Goal: Transaction & Acquisition: Book appointment/travel/reservation

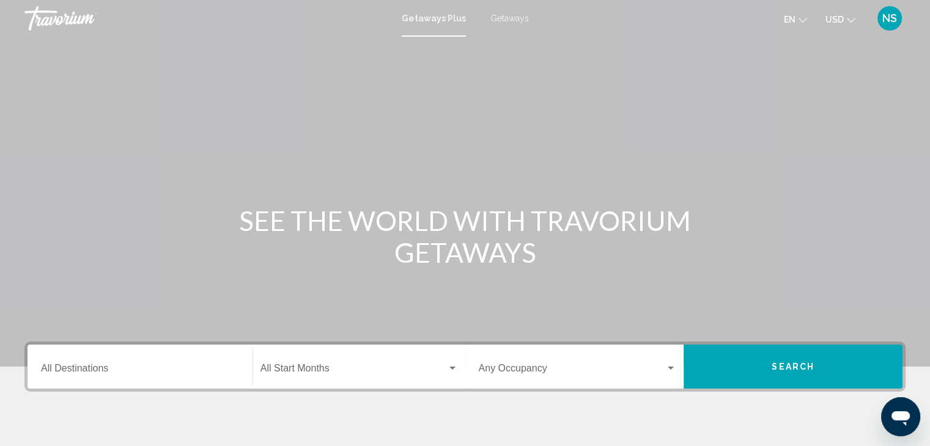
click at [679, 288] on div "Main content" at bounding box center [465, 183] width 930 height 367
click at [499, 15] on span "Getaways" at bounding box center [509, 18] width 39 height 10
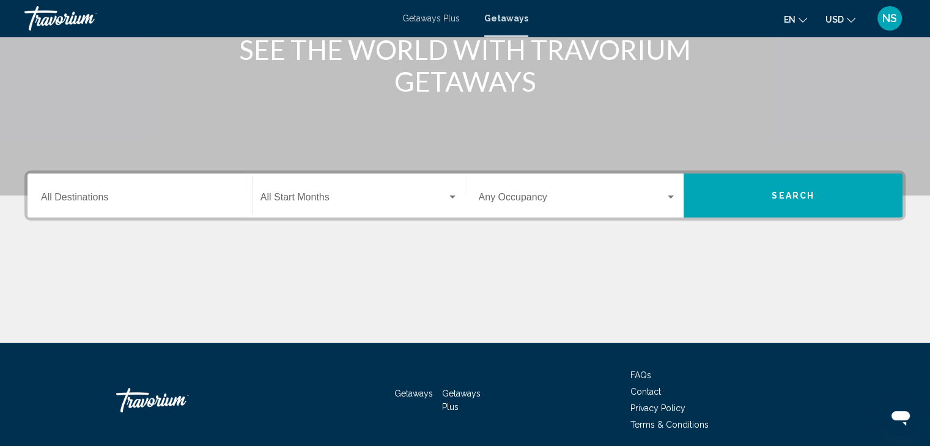
scroll to position [218, 0]
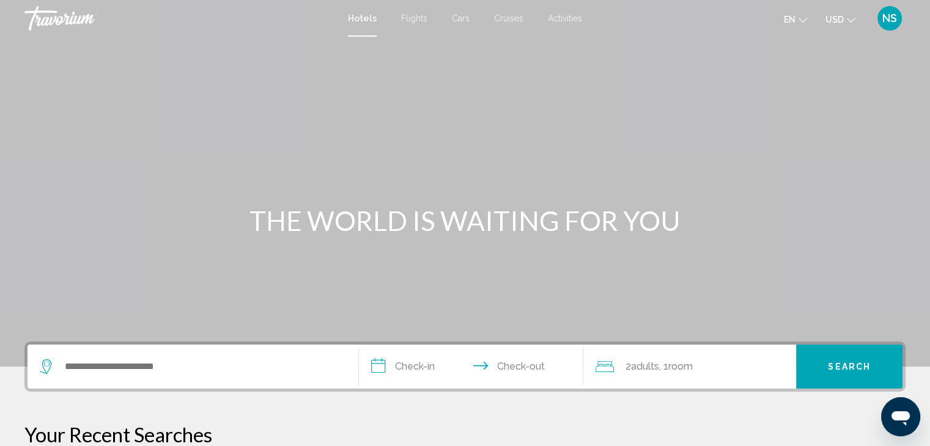
click at [506, 21] on span "Cruises" at bounding box center [508, 18] width 29 height 10
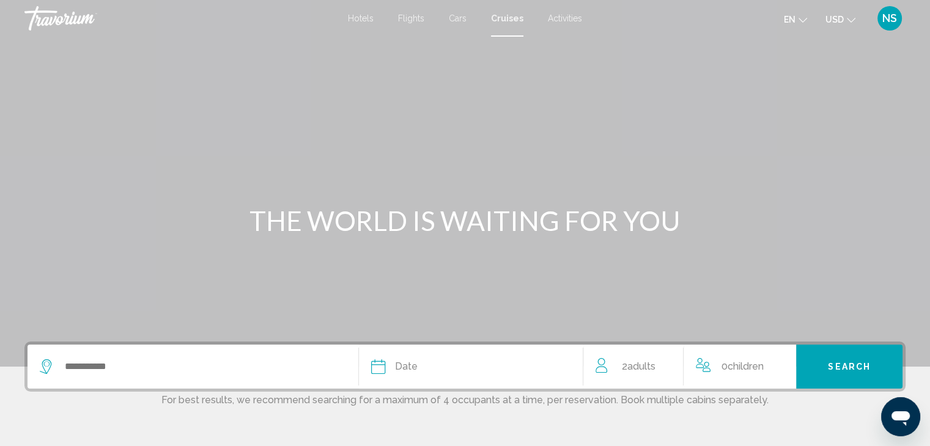
click at [563, 18] on span "Activities" at bounding box center [565, 18] width 34 height 10
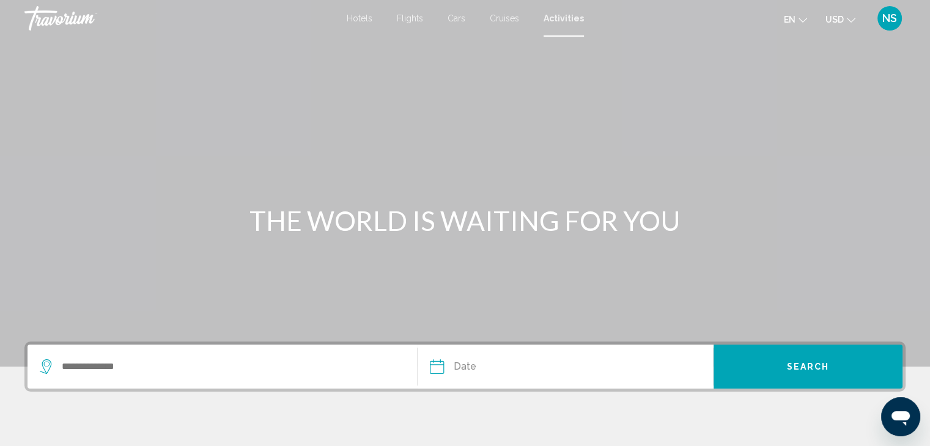
click at [360, 15] on span "Hotels" at bounding box center [360, 18] width 26 height 10
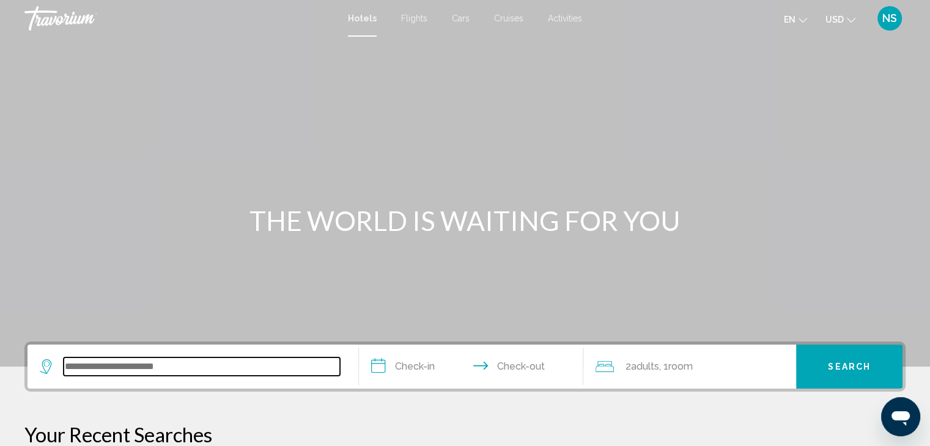
click at [158, 370] on input "Search widget" at bounding box center [202, 367] width 276 height 18
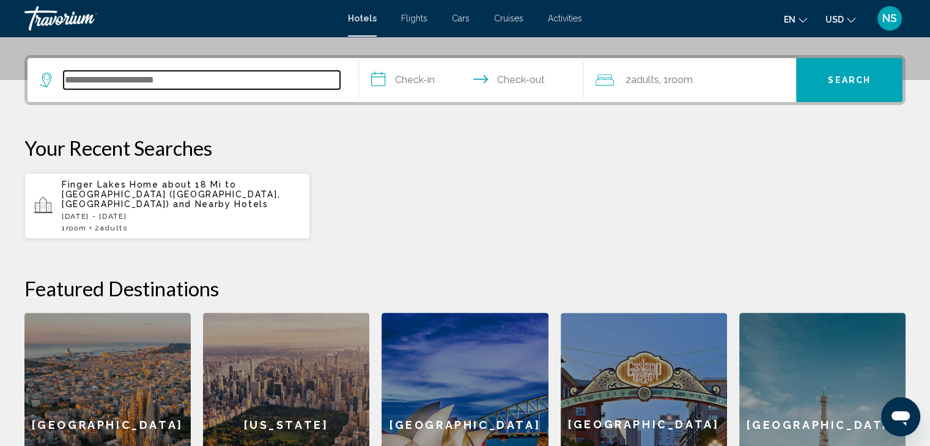
scroll to position [301, 0]
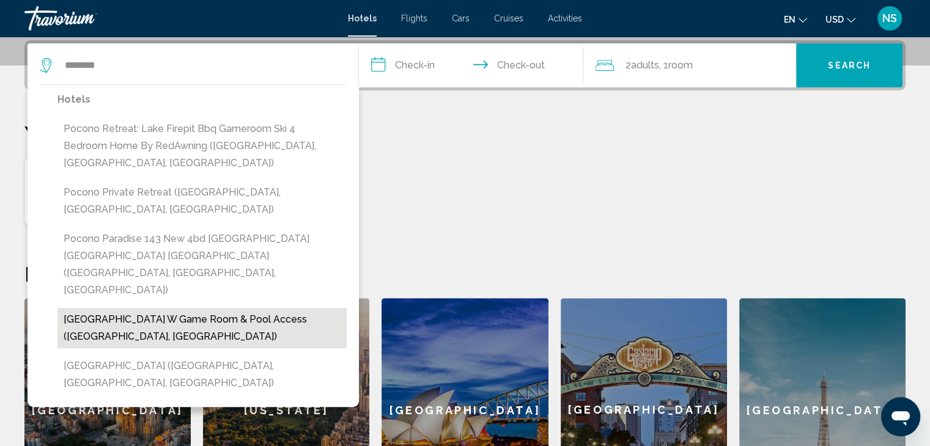
click at [220, 308] on button "[GEOGRAPHIC_DATA] w Game Room & Pool Access ([GEOGRAPHIC_DATA], [GEOGRAPHIC_DAT…" at bounding box center [201, 328] width 289 height 40
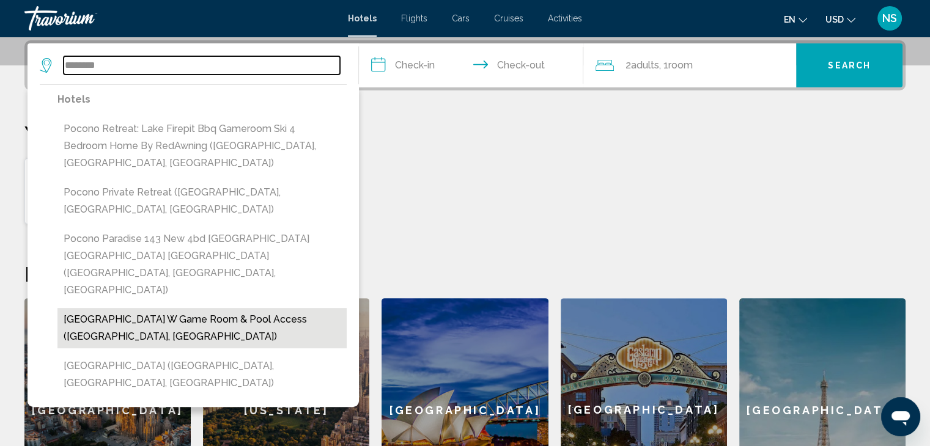
type input "**********"
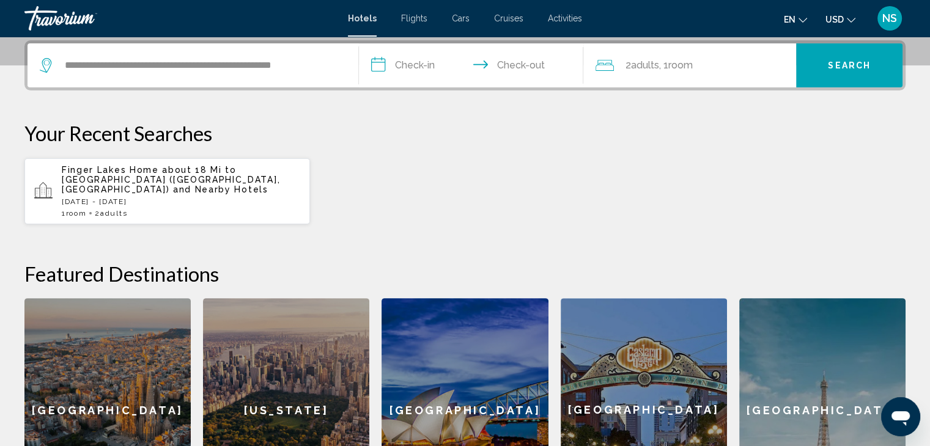
click at [400, 61] on input "**********" at bounding box center [474, 67] width 230 height 48
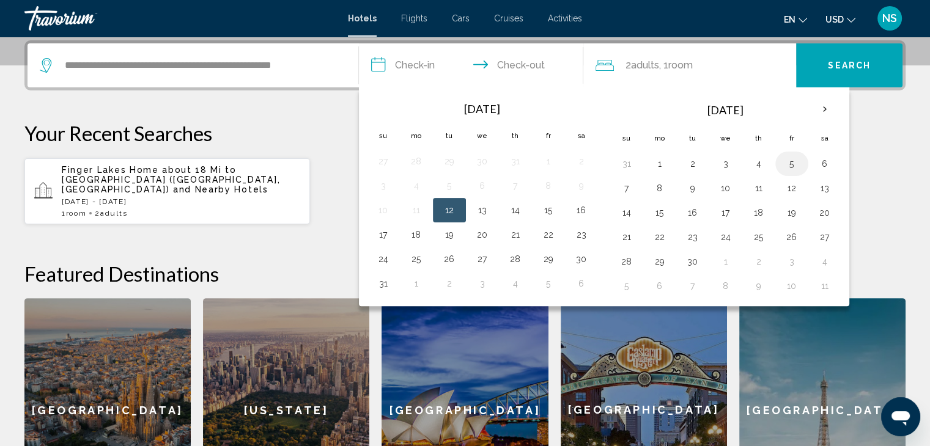
click at [792, 164] on button "5" at bounding box center [792, 163] width 20 height 17
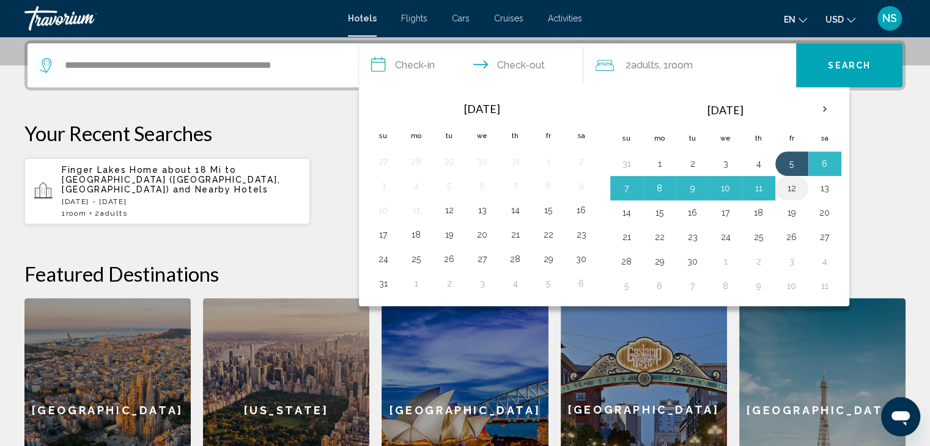
click at [790, 186] on button "12" at bounding box center [792, 188] width 20 height 17
type input "**********"
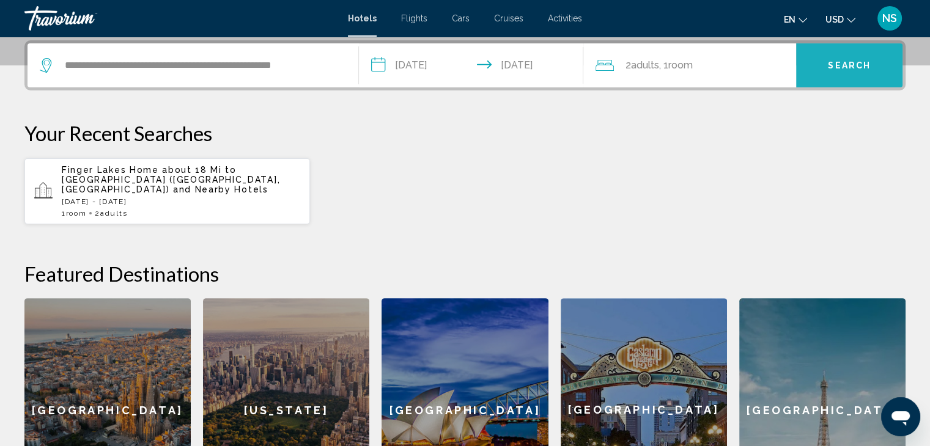
click at [854, 64] on span "Search" at bounding box center [849, 66] width 43 height 10
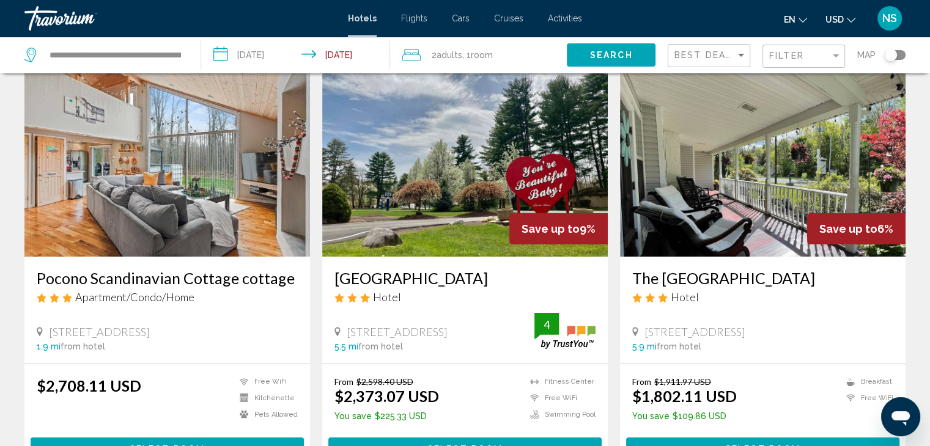
scroll to position [89, 0]
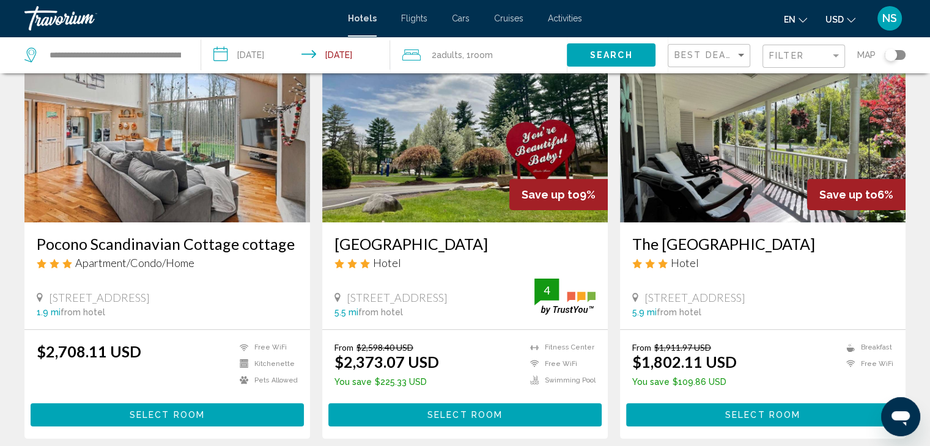
click at [169, 146] on img "Main content" at bounding box center [167, 125] width 286 height 196
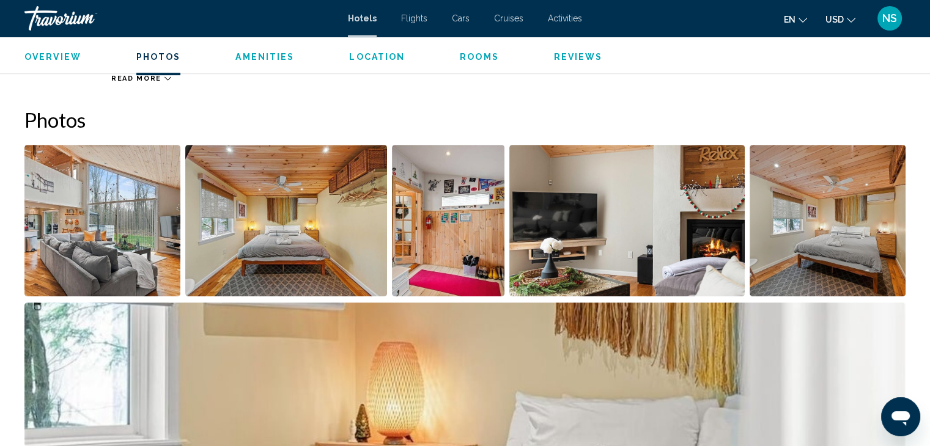
scroll to position [545, 0]
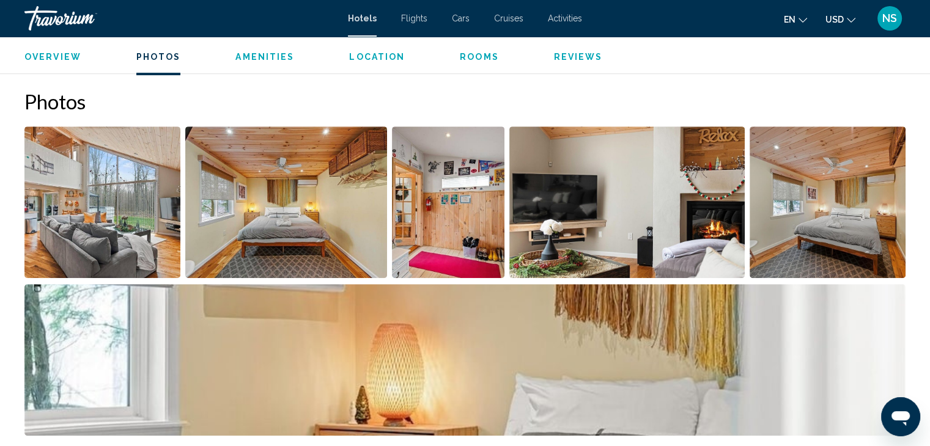
click at [76, 206] on img "Open full-screen image slider" at bounding box center [102, 203] width 156 height 152
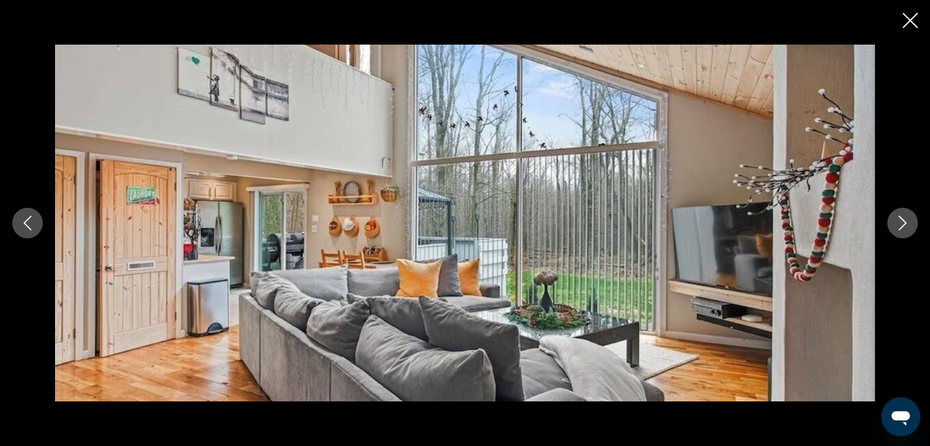
click at [912, 220] on button "Next image" at bounding box center [902, 223] width 31 height 31
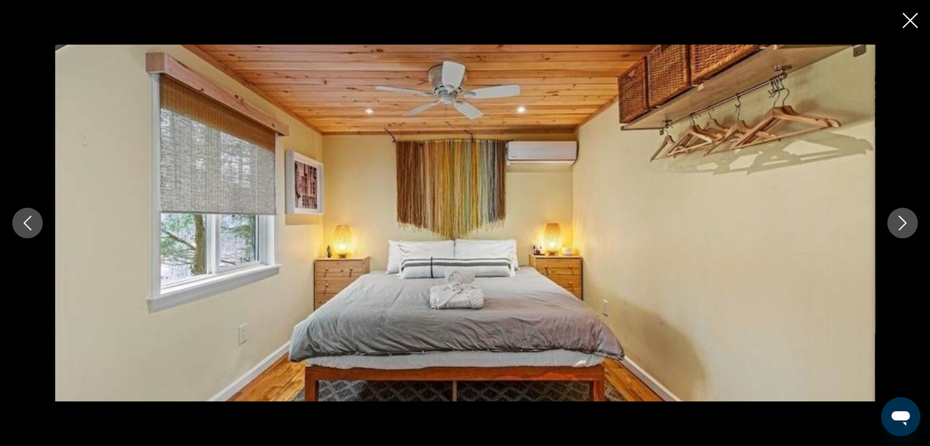
click at [912, 220] on button "Next image" at bounding box center [902, 223] width 31 height 31
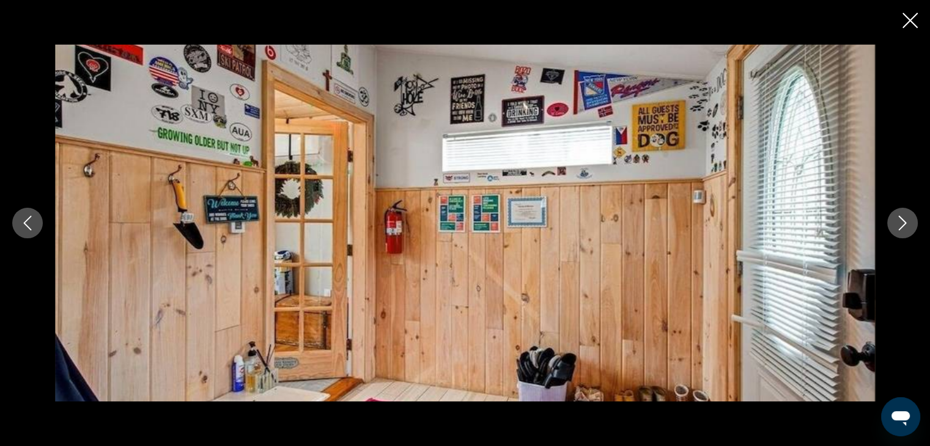
click at [912, 220] on button "Next image" at bounding box center [902, 223] width 31 height 31
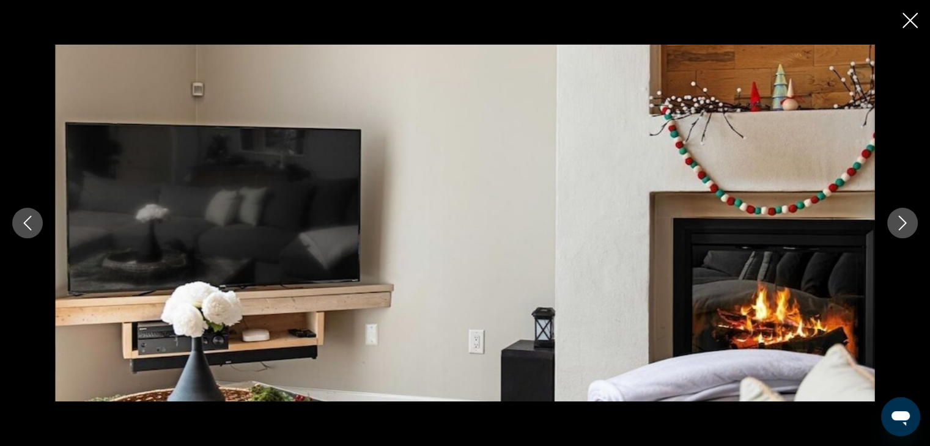
click at [27, 217] on icon "Previous image" at bounding box center [27, 223] width 15 height 15
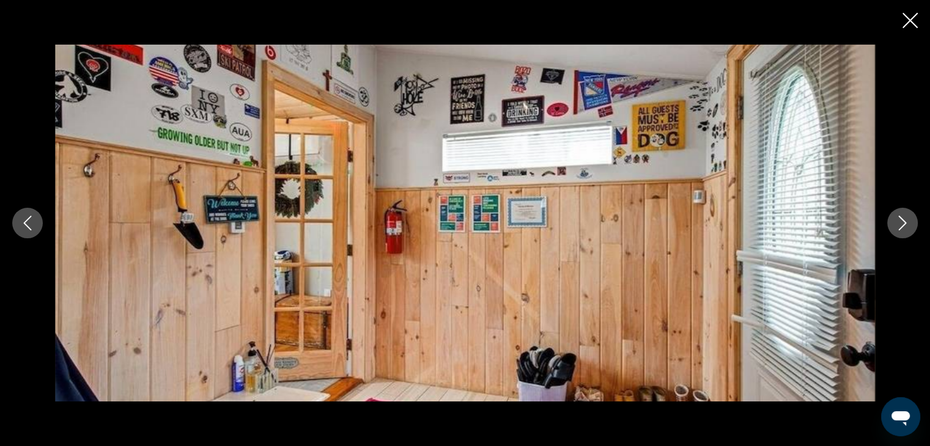
click at [906, 220] on icon "Next image" at bounding box center [902, 223] width 15 height 15
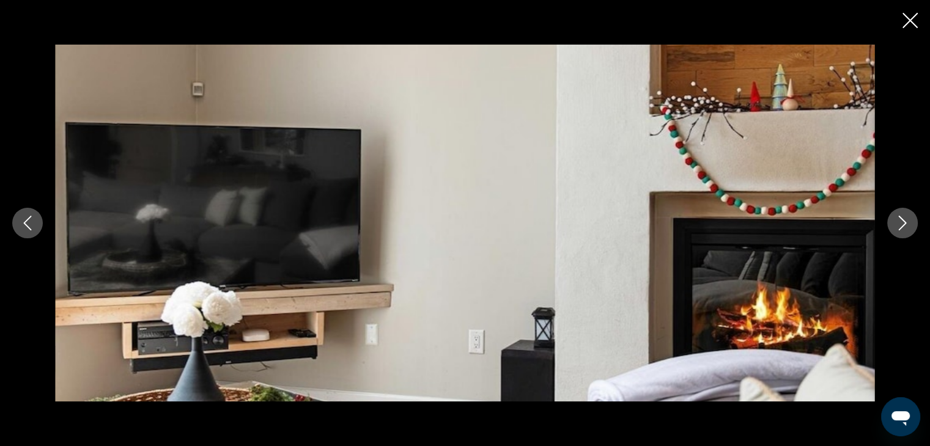
click at [906, 220] on icon "Next image" at bounding box center [902, 223] width 15 height 15
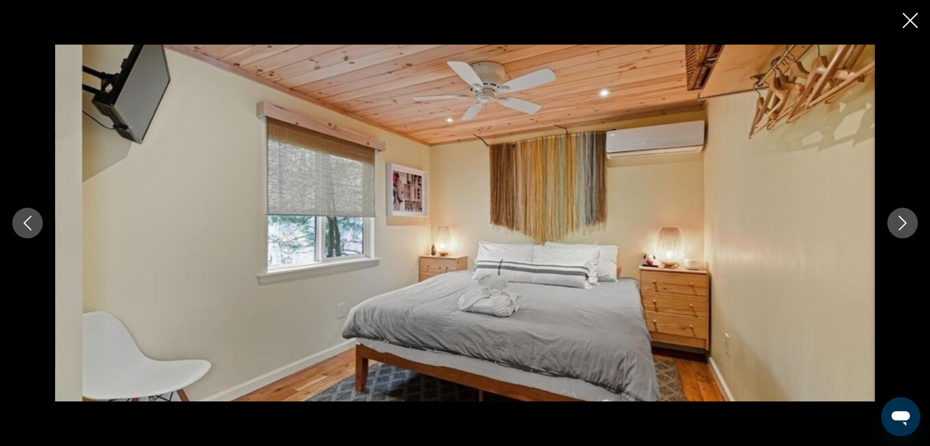
click at [906, 220] on icon "Next image" at bounding box center [902, 223] width 15 height 15
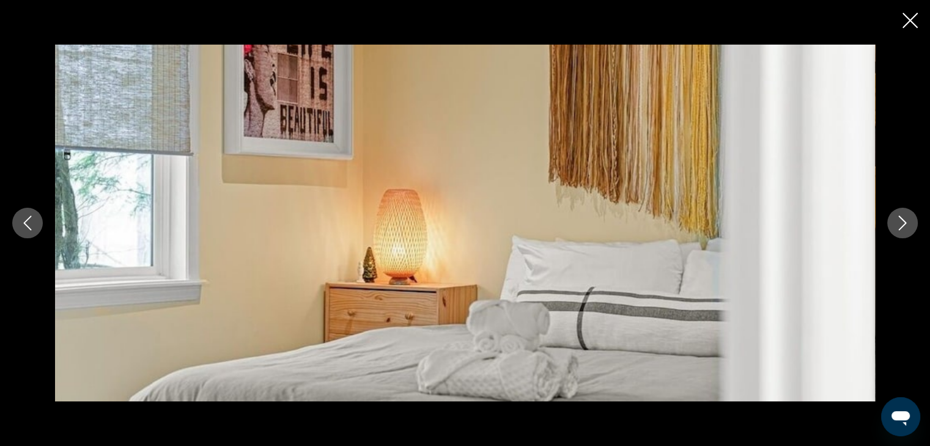
click at [906, 220] on icon "Next image" at bounding box center [902, 223] width 15 height 15
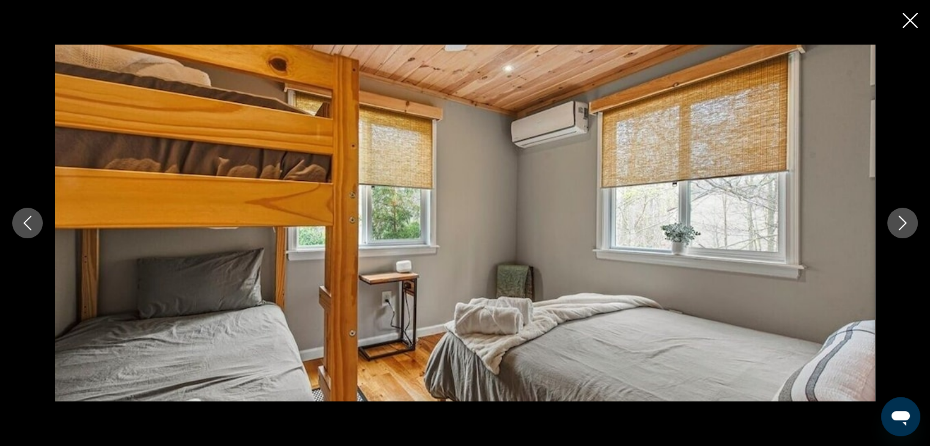
click at [906, 220] on icon "Next image" at bounding box center [902, 223] width 15 height 15
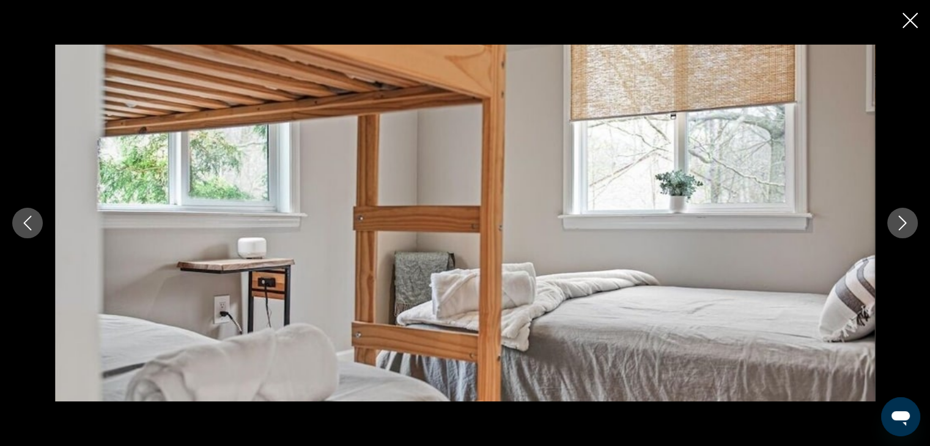
click at [906, 220] on icon "Next image" at bounding box center [902, 223] width 15 height 15
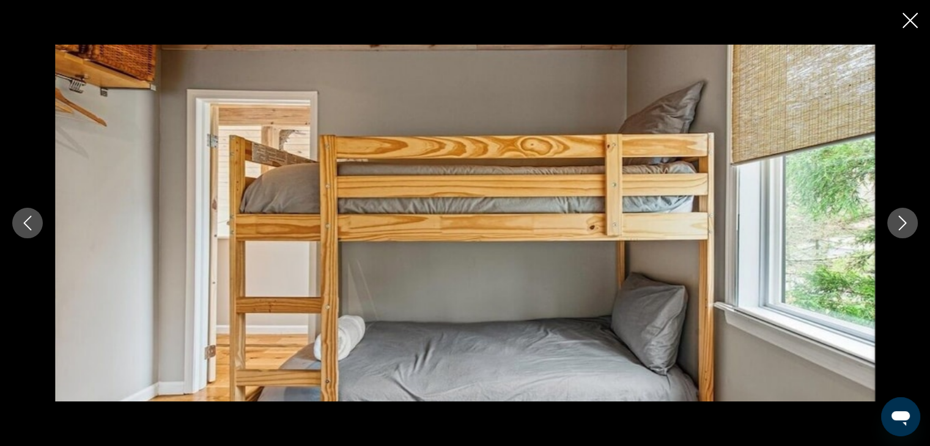
click at [906, 220] on icon "Next image" at bounding box center [902, 223] width 15 height 15
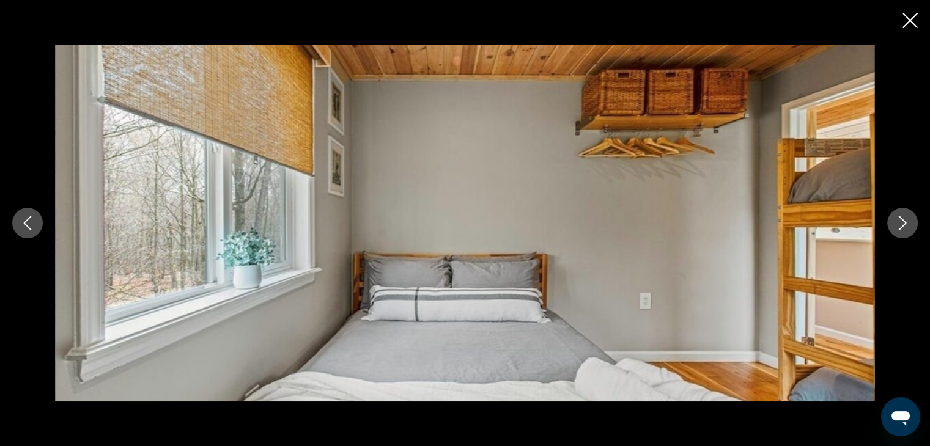
click at [906, 220] on icon "Next image" at bounding box center [902, 223] width 15 height 15
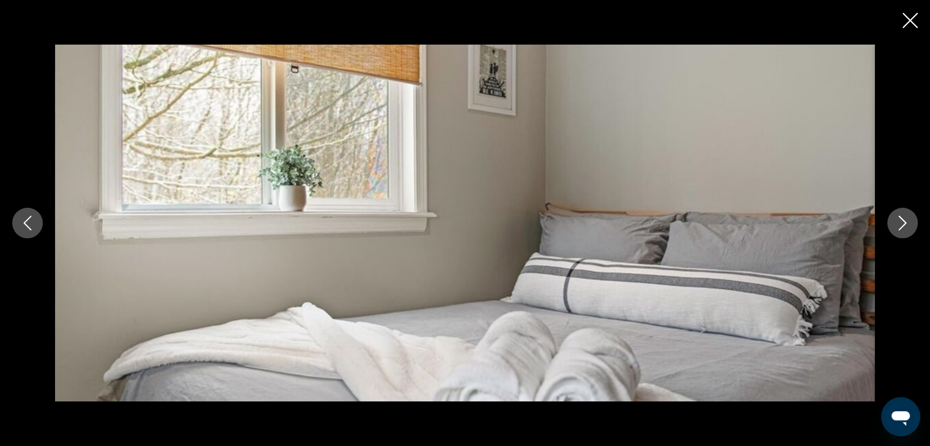
click at [906, 220] on icon "Next image" at bounding box center [902, 223] width 15 height 15
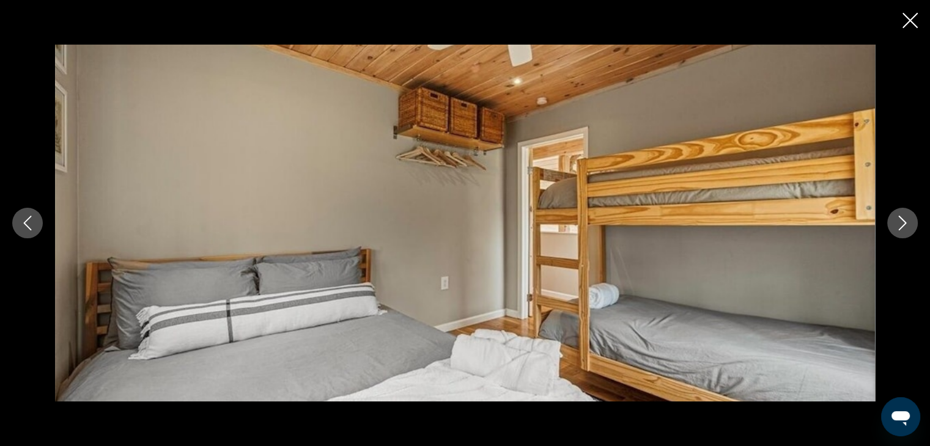
click at [910, 8] on div "Main content" at bounding box center [465, 223] width 930 height 446
click at [907, 22] on icon "Close slideshow" at bounding box center [910, 20] width 15 height 15
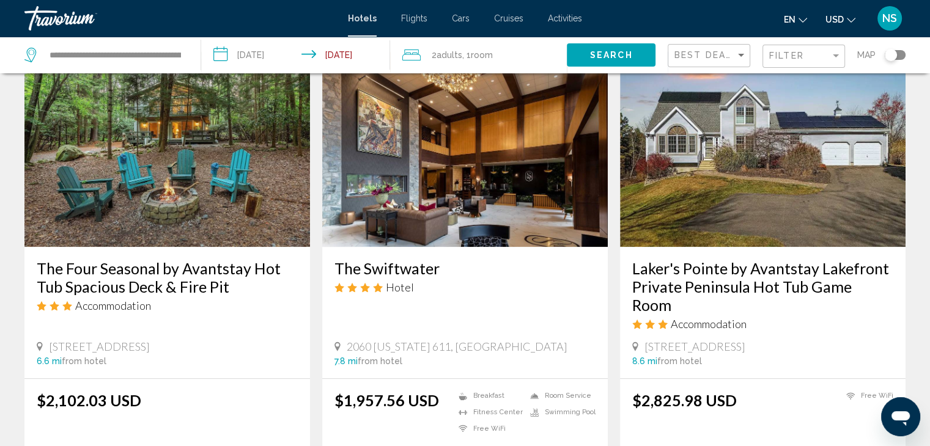
scroll to position [933, 0]
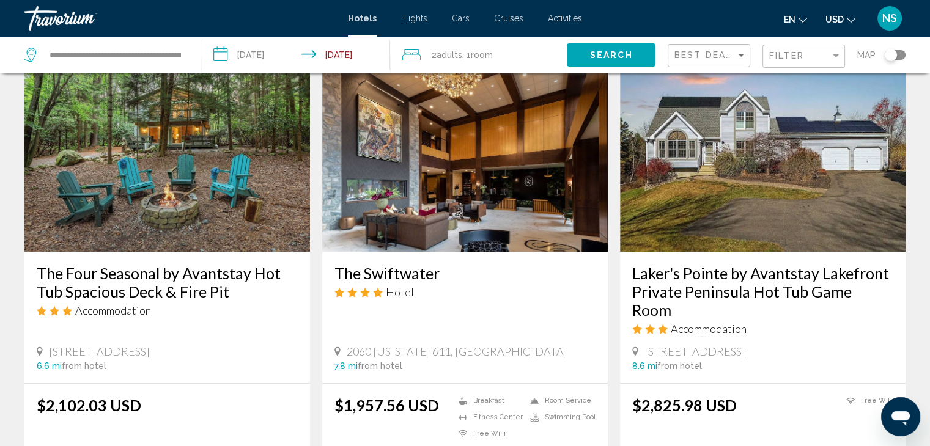
click at [112, 182] on img "Main content" at bounding box center [167, 154] width 286 height 196
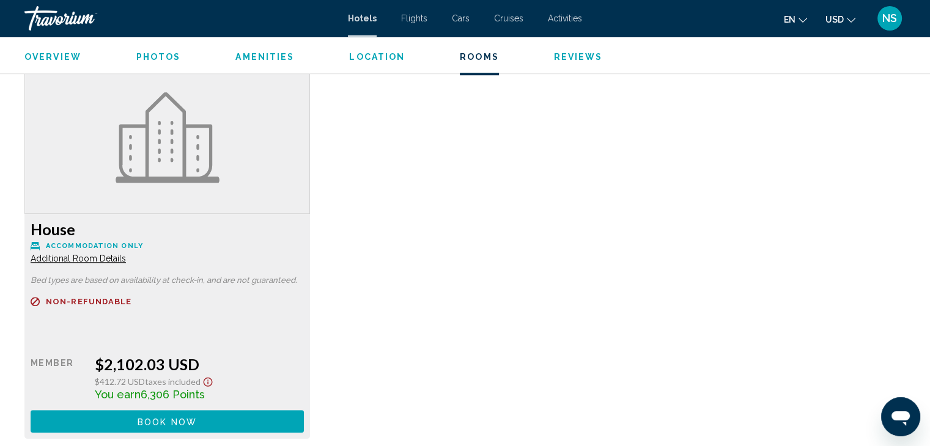
scroll to position [932, 0]
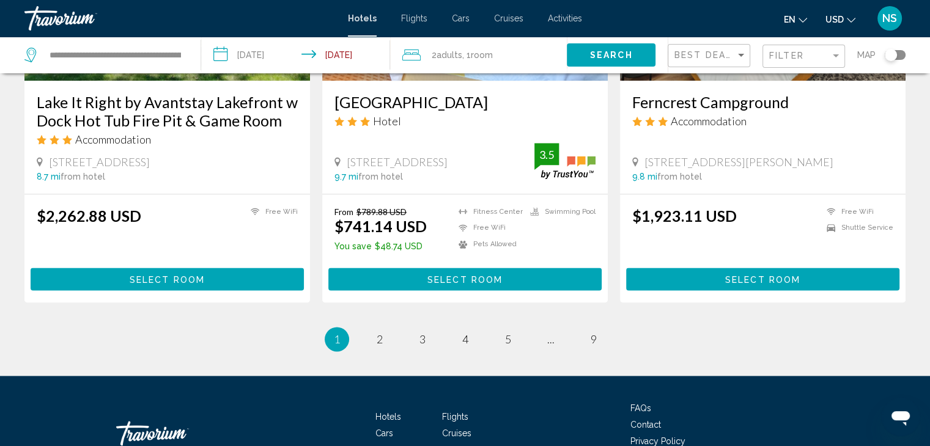
scroll to position [1570, 0]
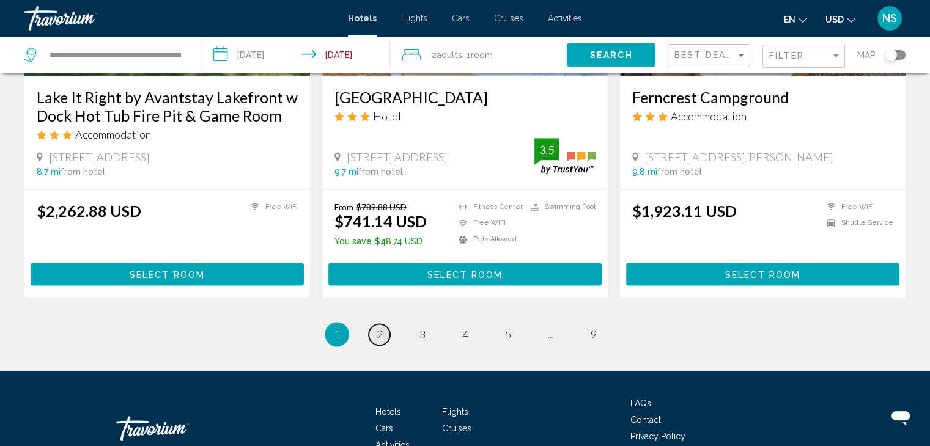
click at [373, 333] on link "page 2" at bounding box center [379, 334] width 21 height 21
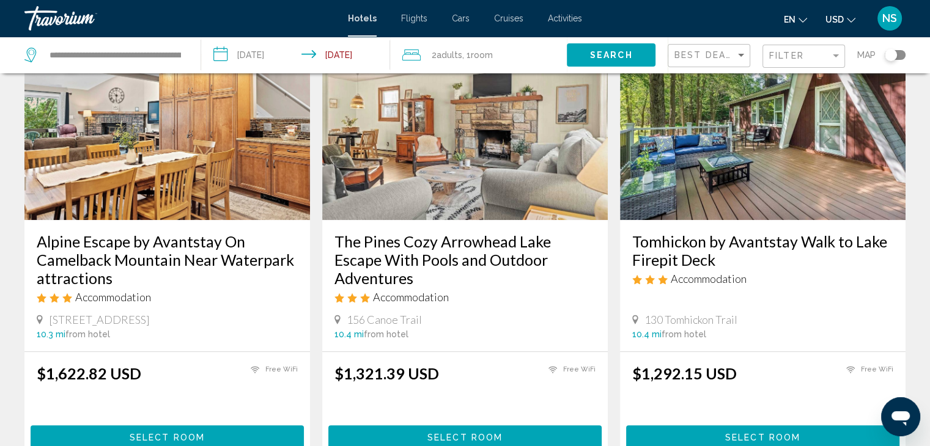
scroll to position [555, 0]
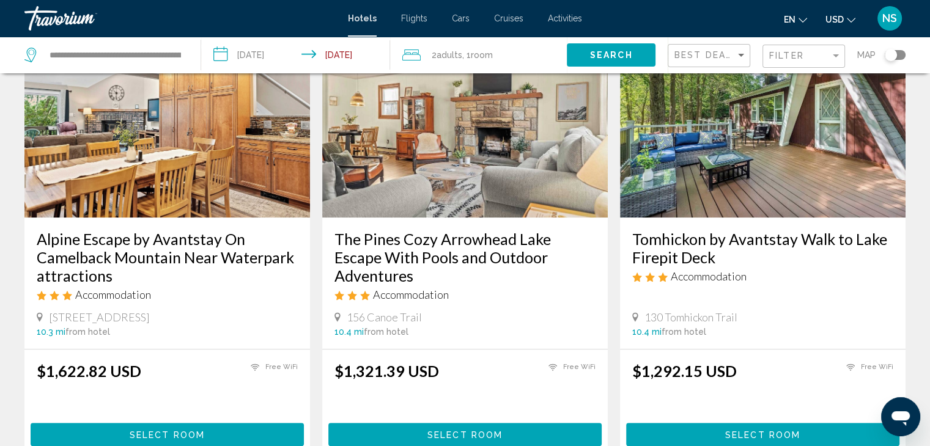
click at [724, 146] on img "Main content" at bounding box center [763, 120] width 286 height 196
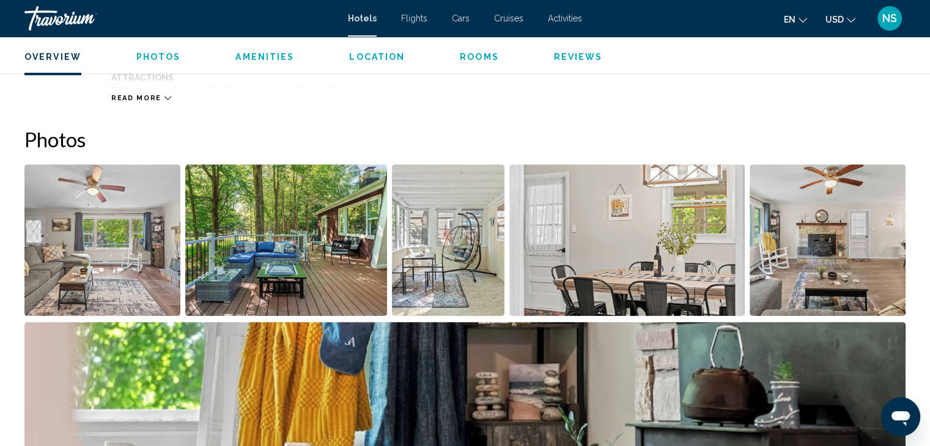
scroll to position [552, 0]
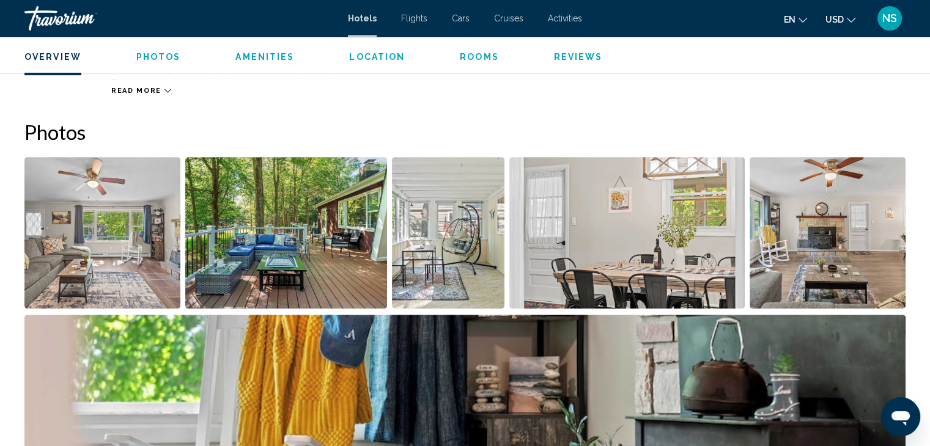
click at [115, 226] on img "Open full-screen image slider" at bounding box center [102, 233] width 156 height 152
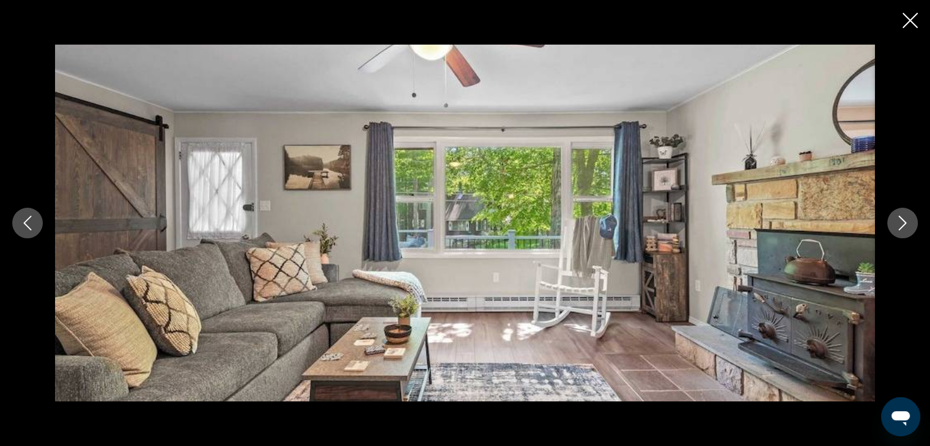
click at [903, 221] on icon "Next image" at bounding box center [902, 223] width 15 height 15
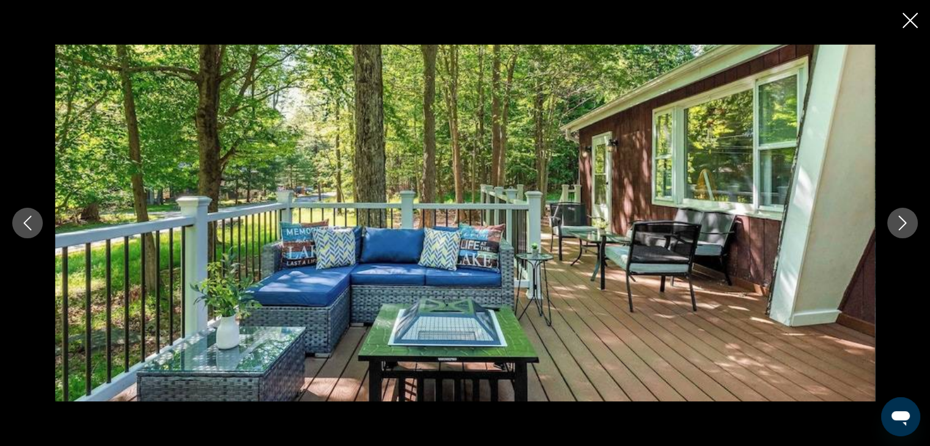
click at [903, 221] on icon "Next image" at bounding box center [902, 223] width 15 height 15
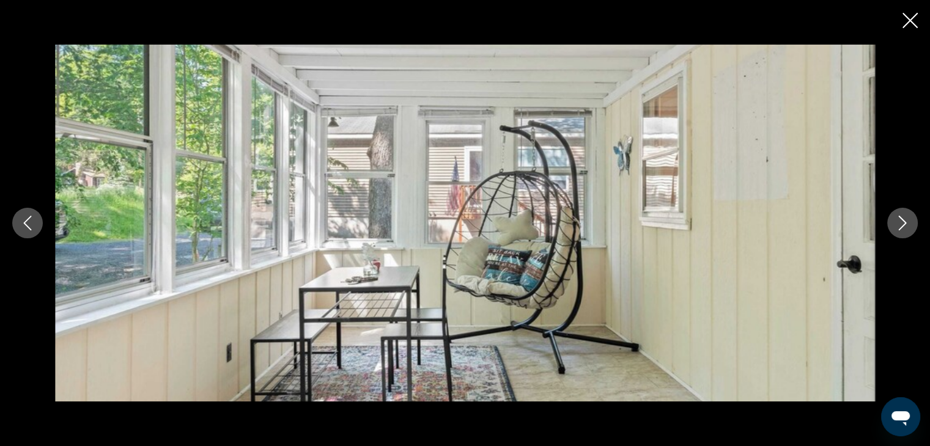
click at [903, 221] on icon "Next image" at bounding box center [902, 223] width 15 height 15
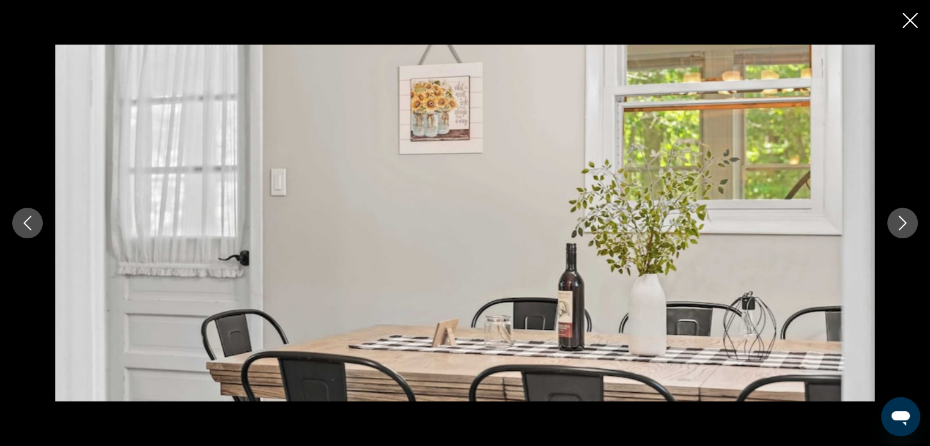
click at [903, 221] on icon "Next image" at bounding box center [902, 223] width 15 height 15
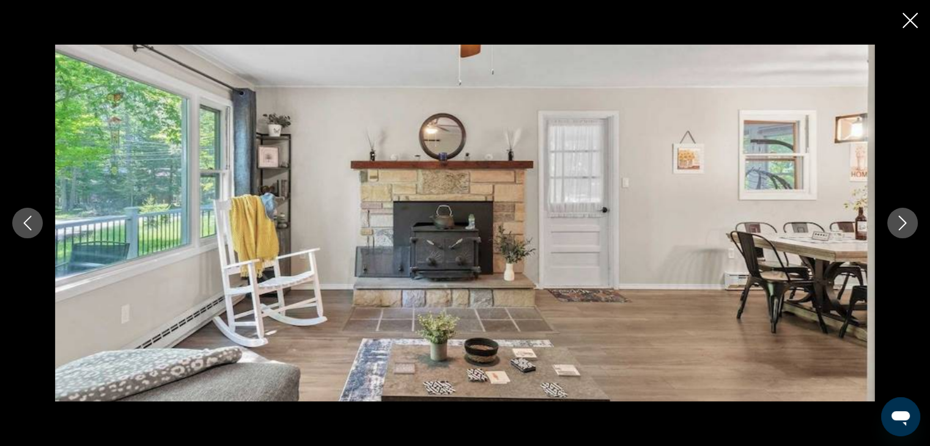
click at [903, 221] on icon "Next image" at bounding box center [902, 223] width 15 height 15
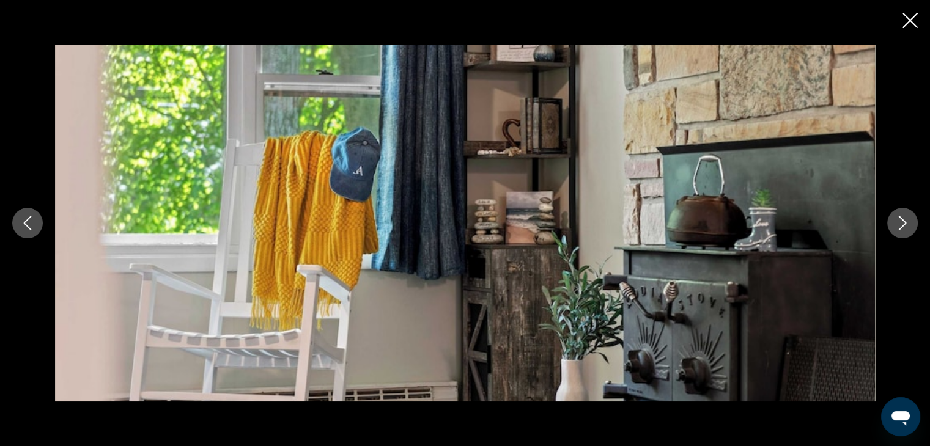
click at [903, 221] on icon "Next image" at bounding box center [902, 223] width 15 height 15
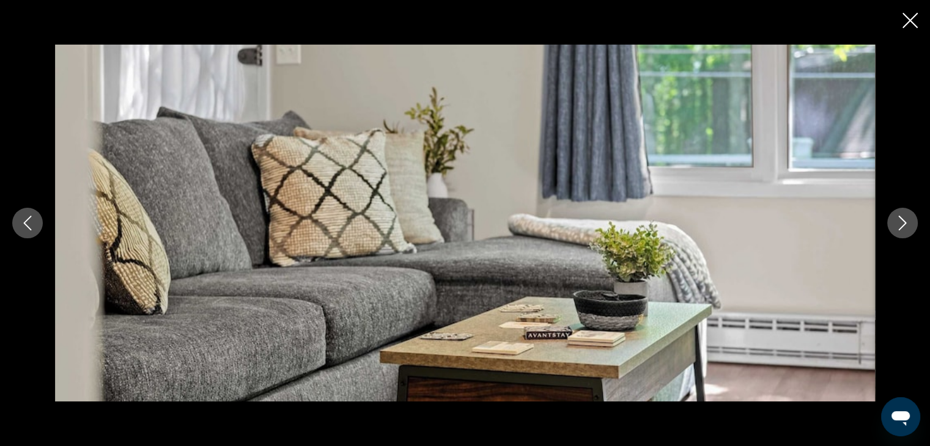
click at [903, 221] on icon "Next image" at bounding box center [902, 223] width 15 height 15
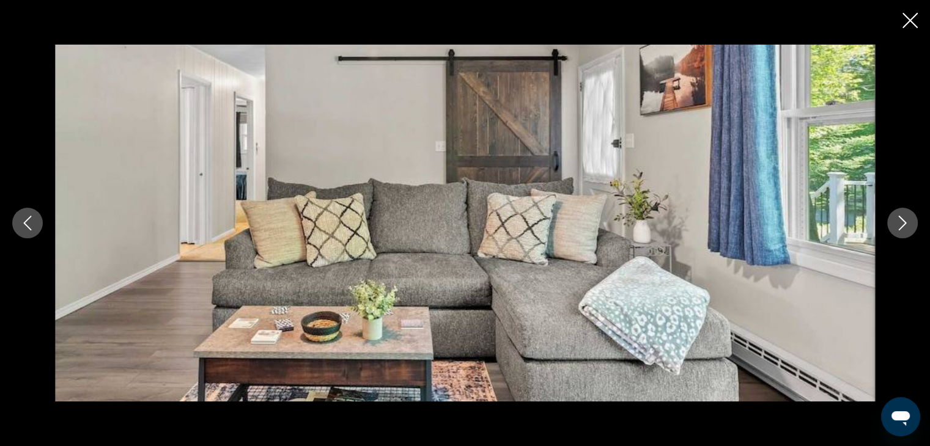
click at [903, 221] on icon "Next image" at bounding box center [902, 223] width 15 height 15
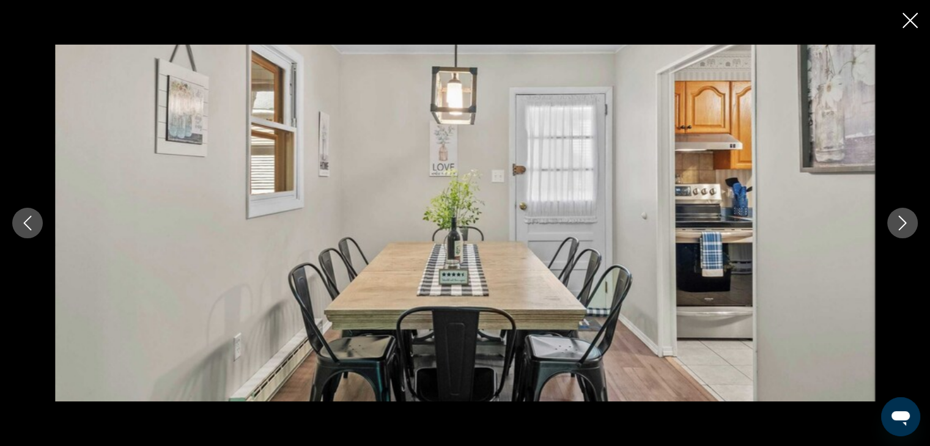
click at [903, 221] on icon "Next image" at bounding box center [902, 223] width 15 height 15
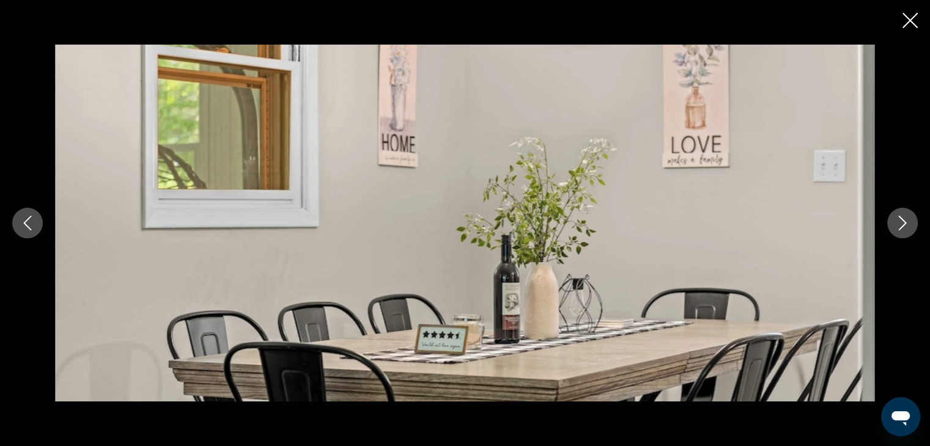
click at [903, 221] on icon "Next image" at bounding box center [902, 223] width 15 height 15
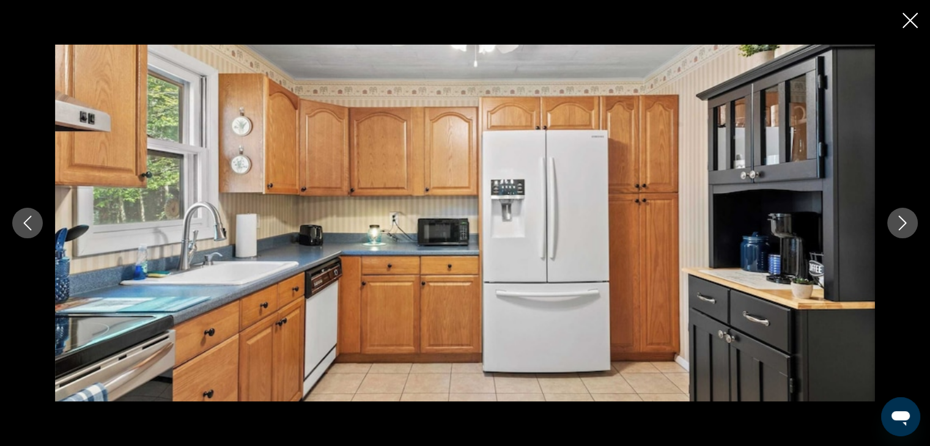
click at [903, 221] on icon "Next image" at bounding box center [902, 223] width 15 height 15
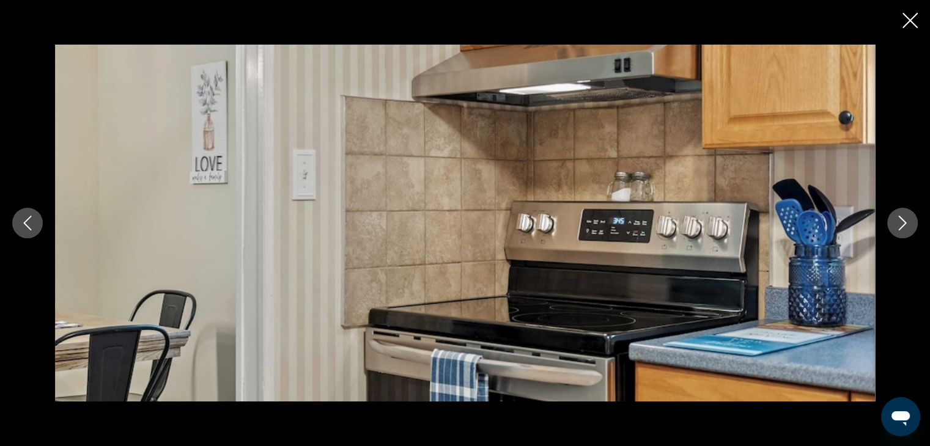
click at [903, 221] on icon "Next image" at bounding box center [902, 223] width 15 height 15
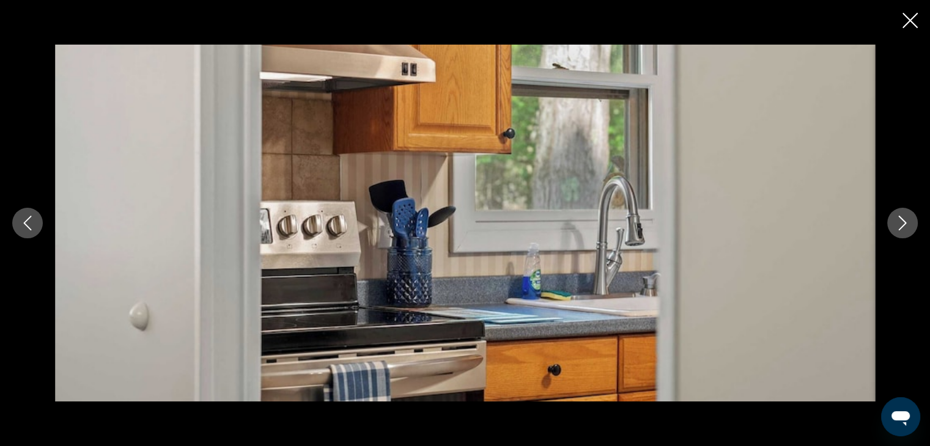
click at [903, 221] on icon "Next image" at bounding box center [902, 223] width 15 height 15
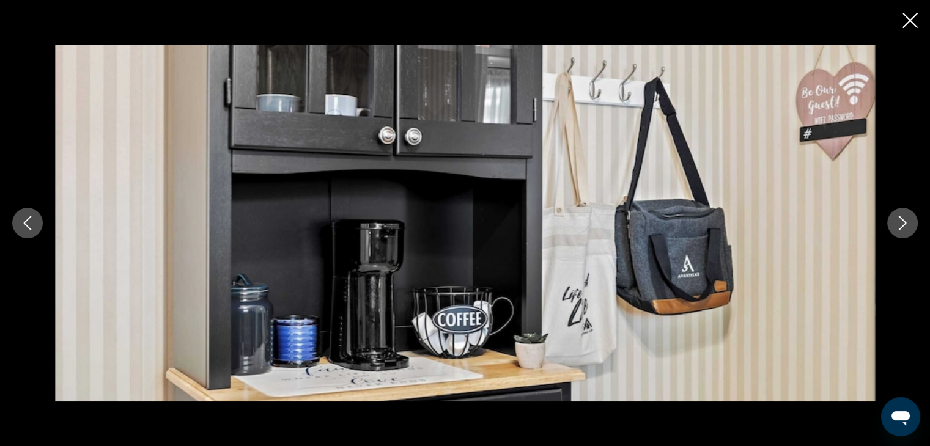
click at [903, 221] on icon "Next image" at bounding box center [902, 223] width 15 height 15
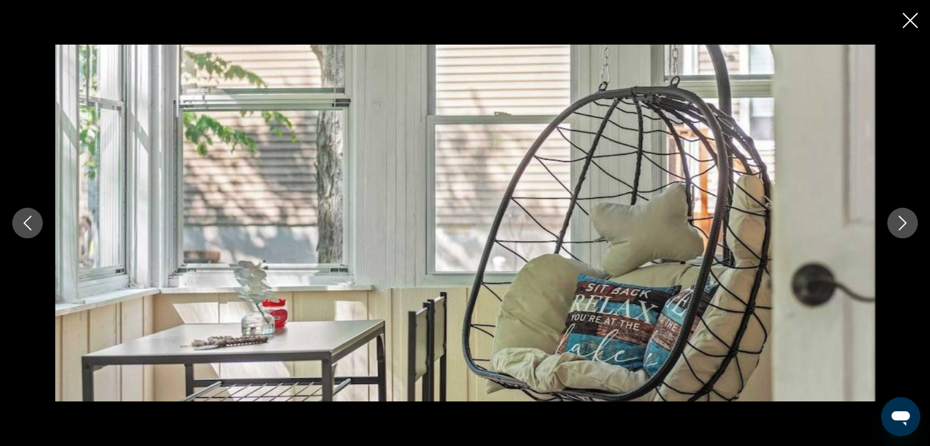
click at [903, 221] on icon "Next image" at bounding box center [902, 223] width 15 height 15
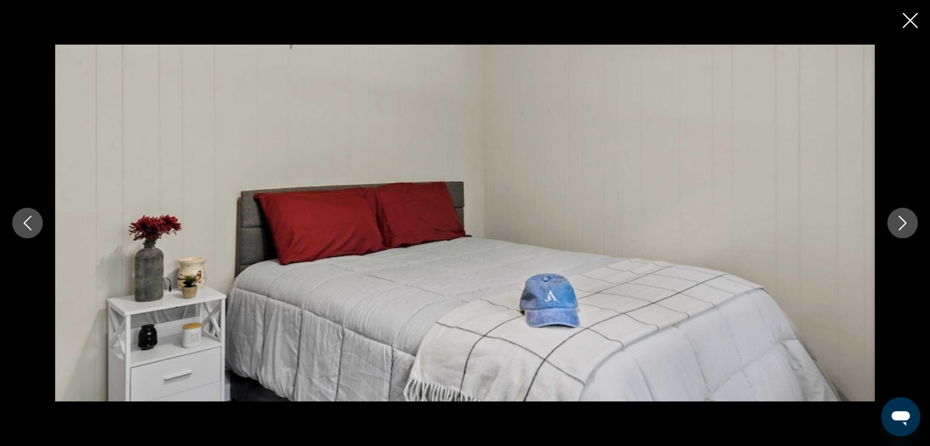
click at [903, 221] on icon "Next image" at bounding box center [902, 223] width 15 height 15
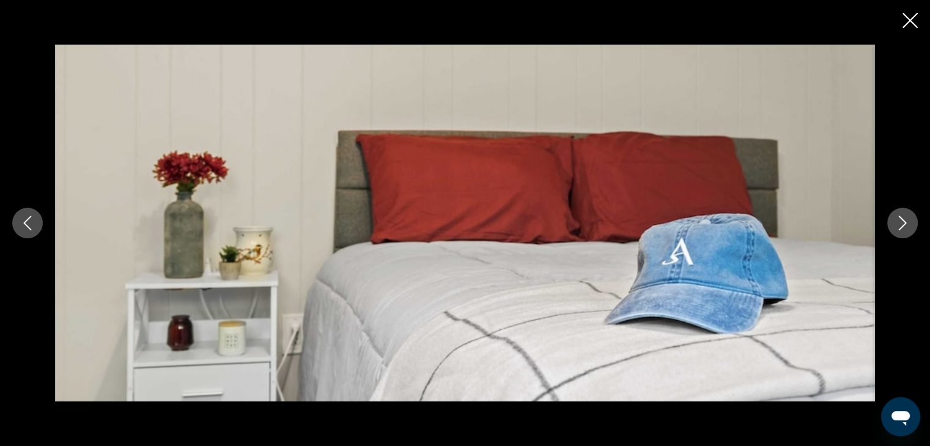
click at [903, 221] on icon "Next image" at bounding box center [902, 223] width 15 height 15
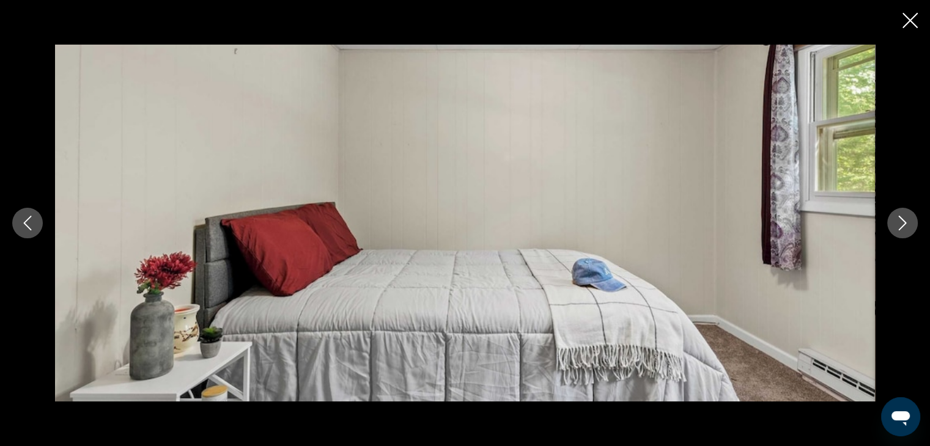
click at [903, 221] on icon "Next image" at bounding box center [902, 223] width 15 height 15
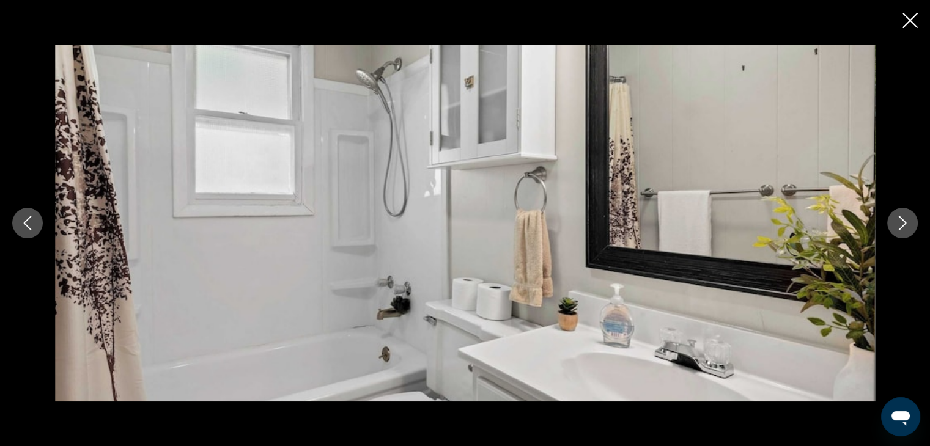
click at [903, 221] on icon "Next image" at bounding box center [902, 223] width 15 height 15
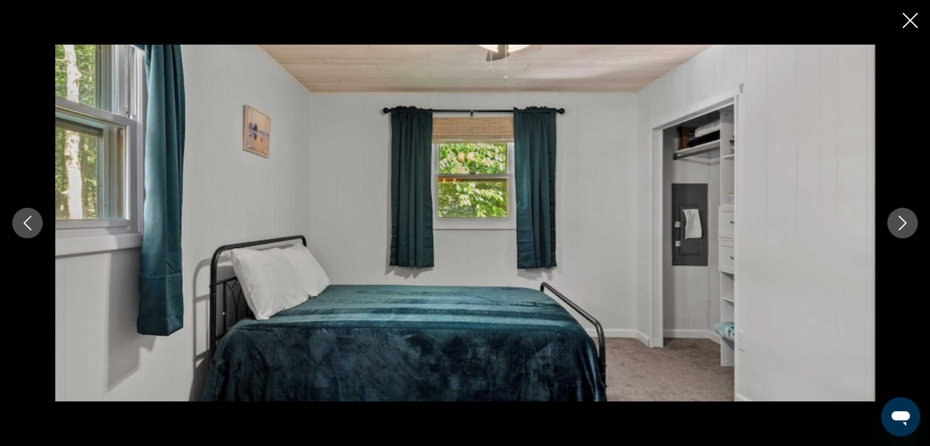
click at [903, 221] on icon "Next image" at bounding box center [902, 223] width 15 height 15
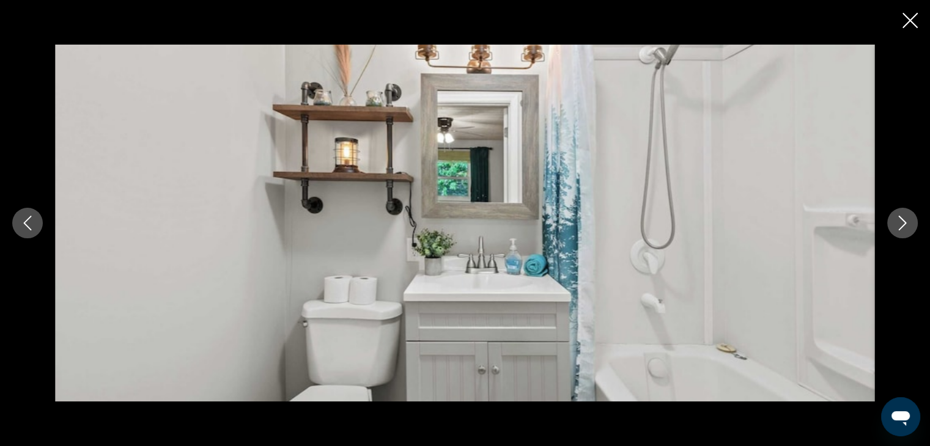
click at [903, 221] on icon "Next image" at bounding box center [902, 223] width 15 height 15
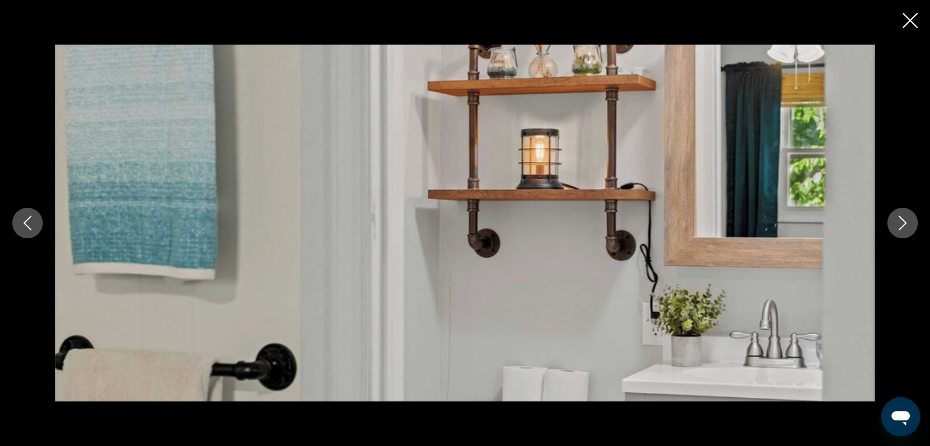
click at [903, 221] on icon "Next image" at bounding box center [902, 223] width 15 height 15
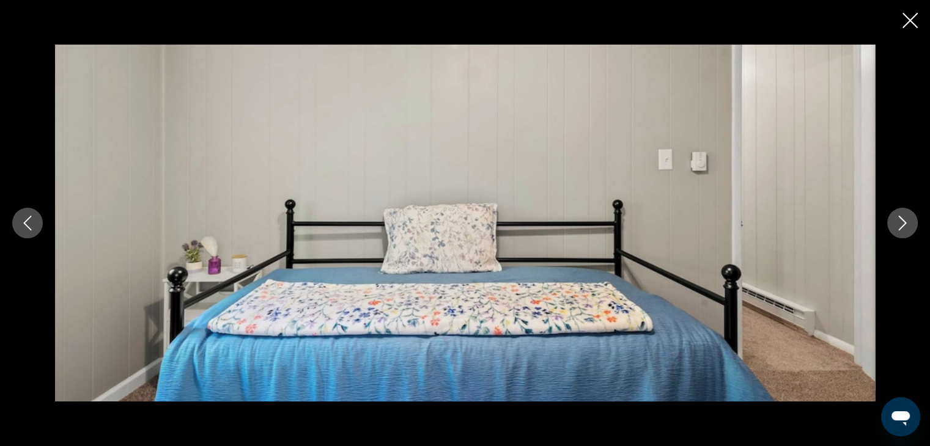
click at [903, 221] on icon "Next image" at bounding box center [902, 223] width 15 height 15
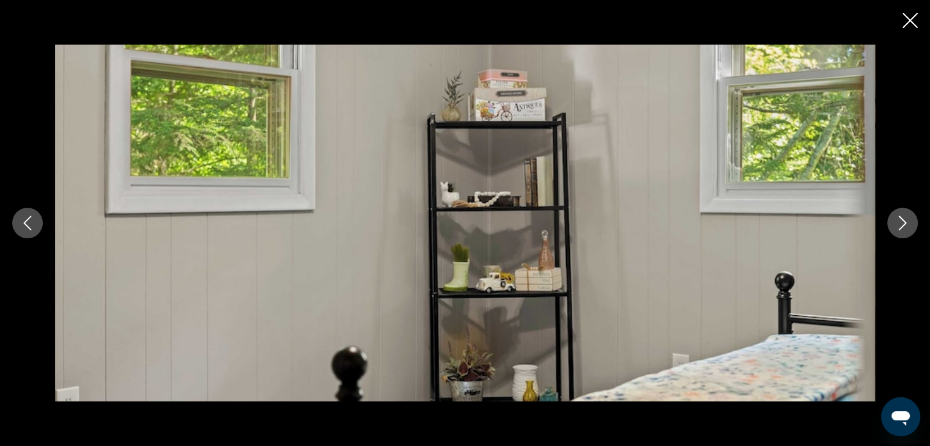
click at [903, 221] on icon "Next image" at bounding box center [902, 223] width 15 height 15
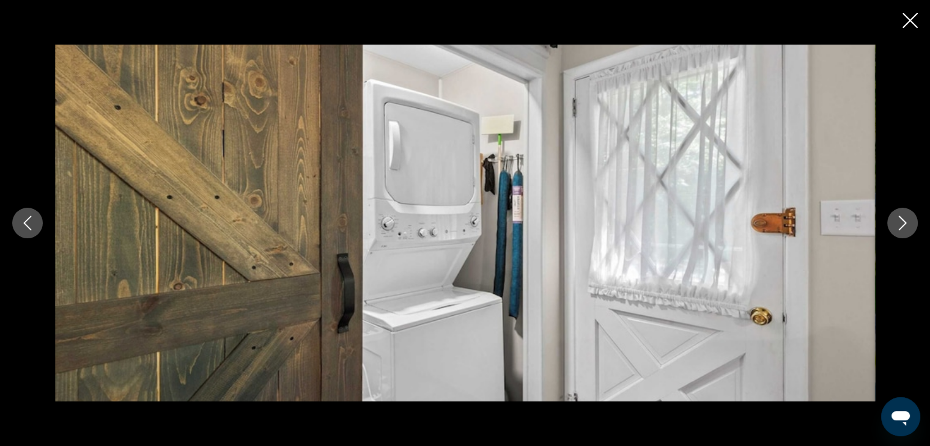
click at [912, 20] on icon "Close slideshow" at bounding box center [910, 20] width 15 height 15
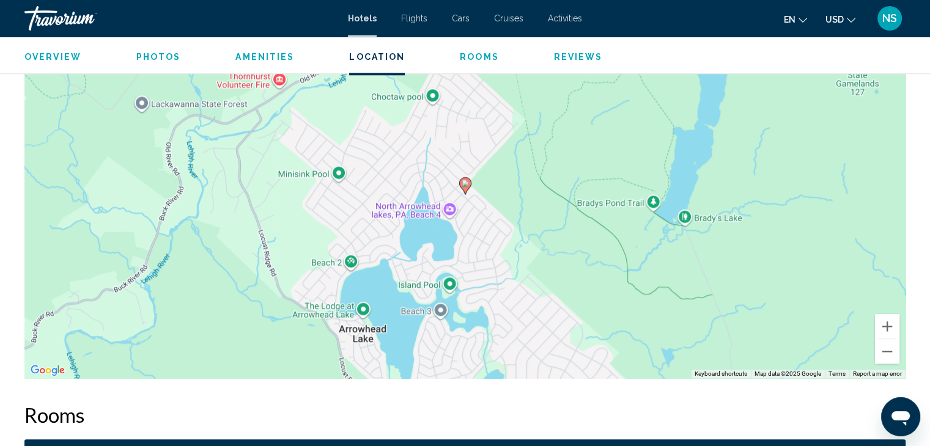
scroll to position [1227, 0]
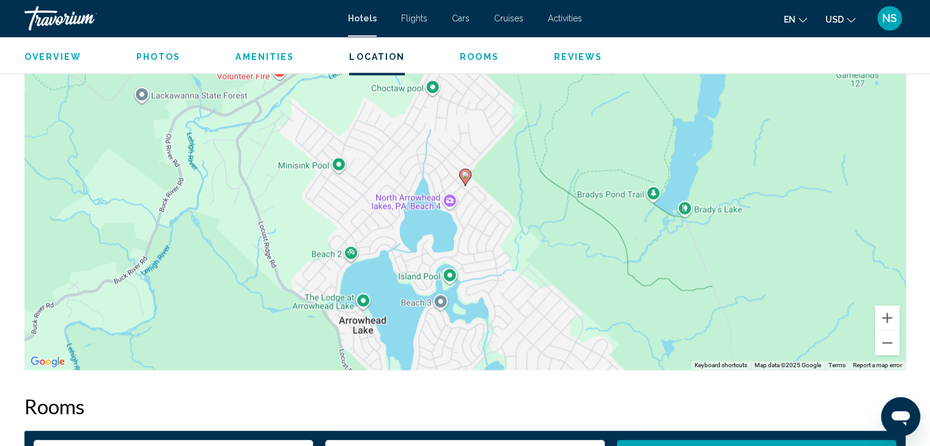
click at [449, 203] on div "To activate drag with keyboard, press Alt + Enter. Once in keyboard drag state,…" at bounding box center [464, 186] width 881 height 367
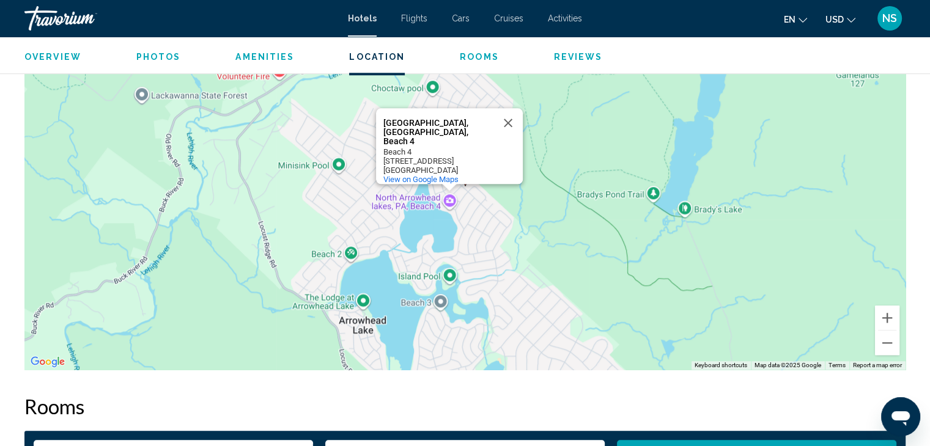
click at [449, 203] on div "To activate drag with keyboard, press Alt + Enter. Once in keyboard drag state,…" at bounding box center [464, 186] width 881 height 367
click at [452, 196] on div "To activate drag with keyboard, press Alt + Enter. Once in keyboard drag state,…" at bounding box center [464, 186] width 881 height 367
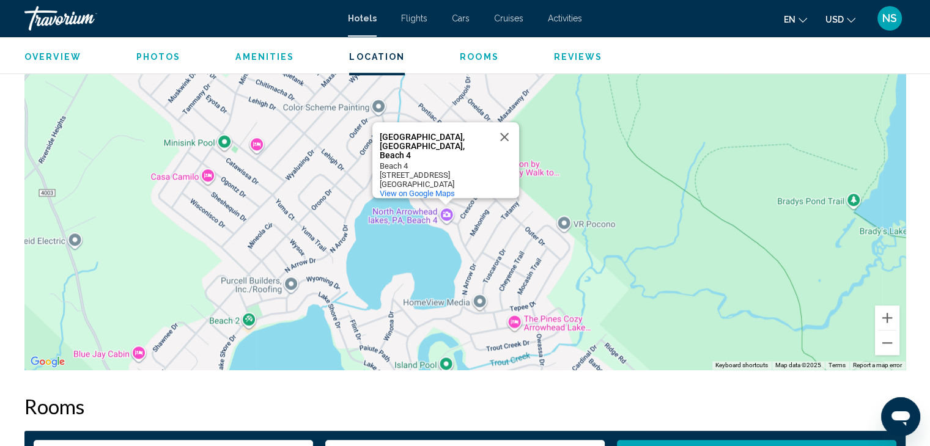
click at [449, 221] on div "To activate drag with keyboard, press Alt + Enter. Once in keyboard drag state,…" at bounding box center [464, 186] width 881 height 367
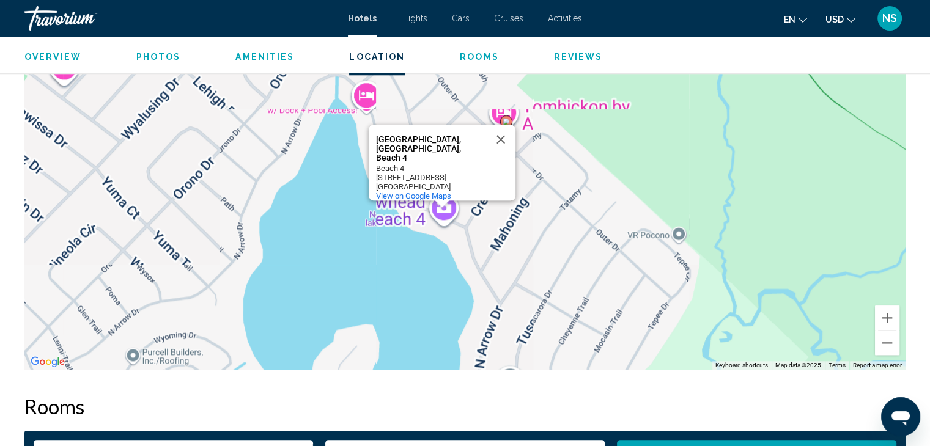
click at [441, 221] on div "To activate drag with keyboard, press Alt + Enter. Once in keyboard drag state,…" at bounding box center [464, 186] width 881 height 367
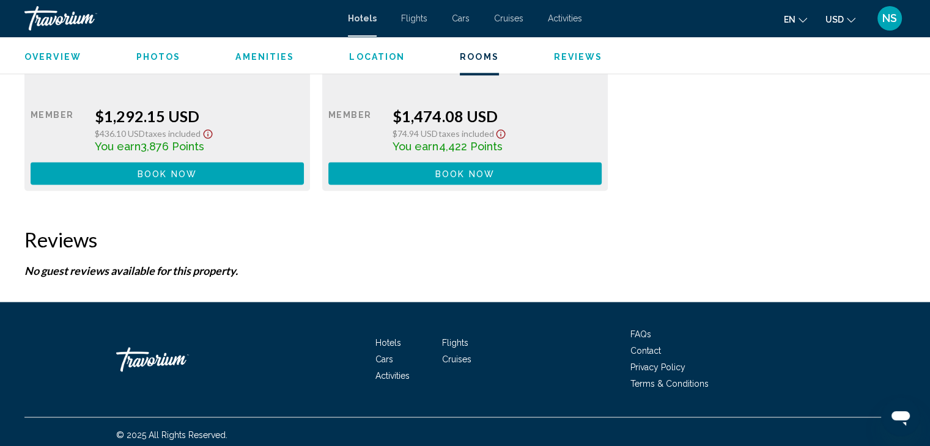
scroll to position [1924, 0]
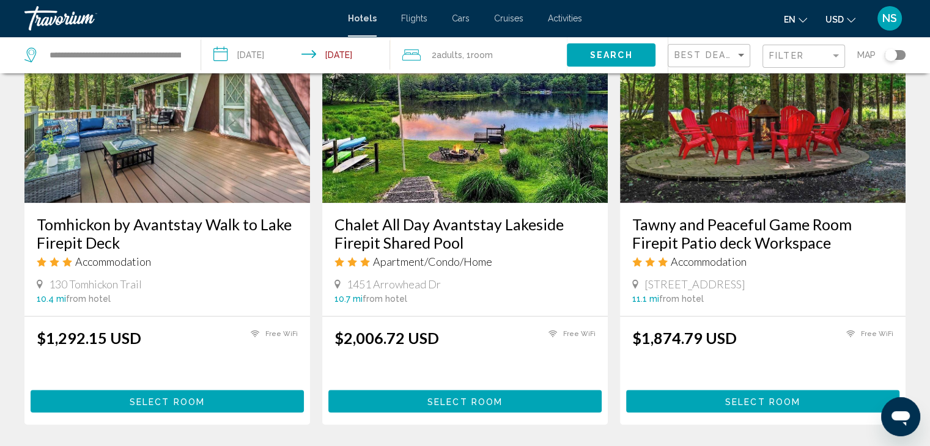
scroll to position [1038, 0]
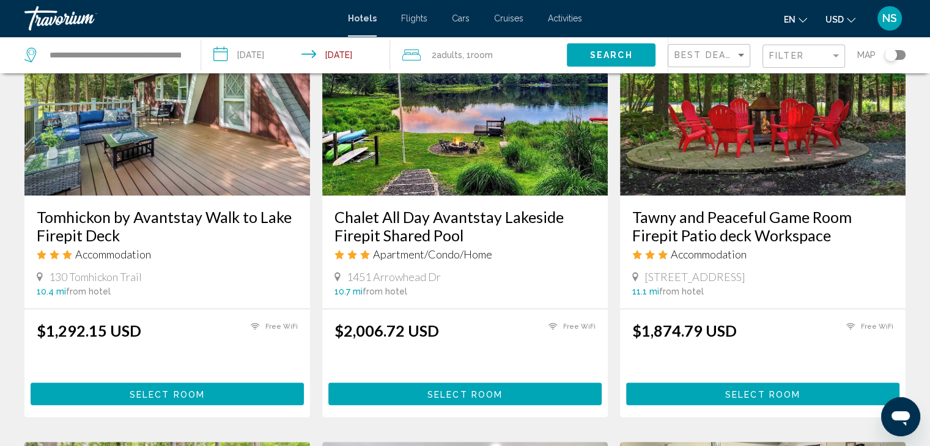
click at [451, 117] on img "Main content" at bounding box center [465, 98] width 286 height 196
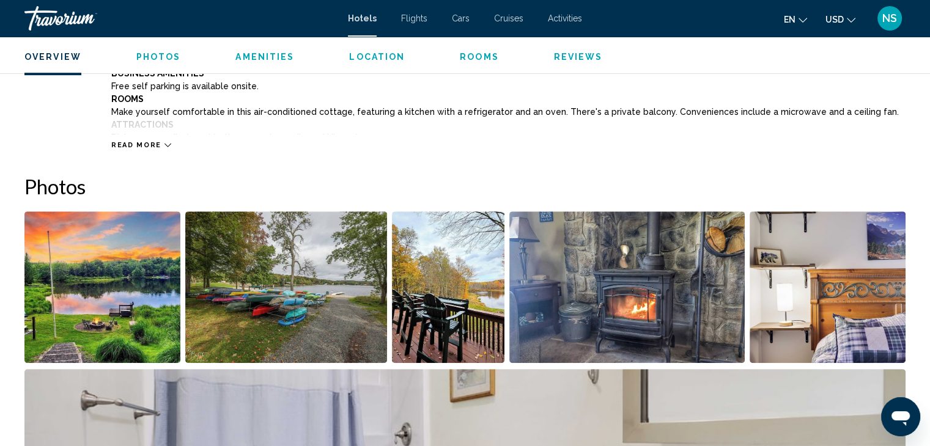
scroll to position [508, 0]
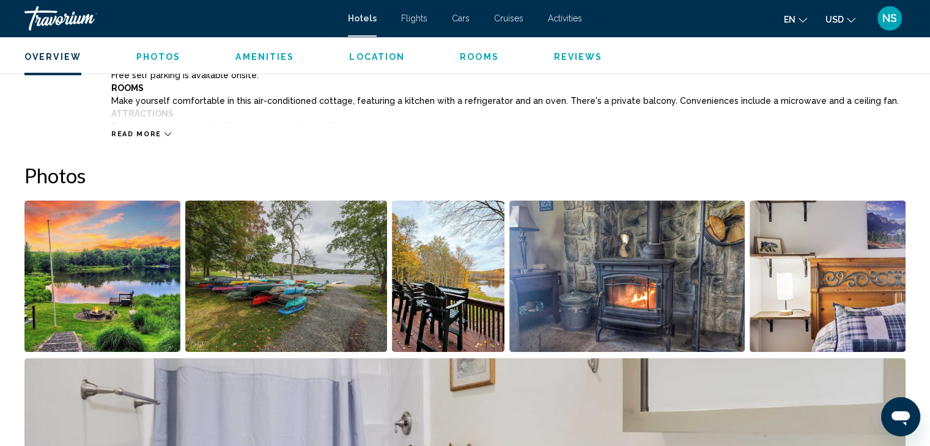
click at [65, 296] on img "Open full-screen image slider" at bounding box center [102, 277] width 156 height 152
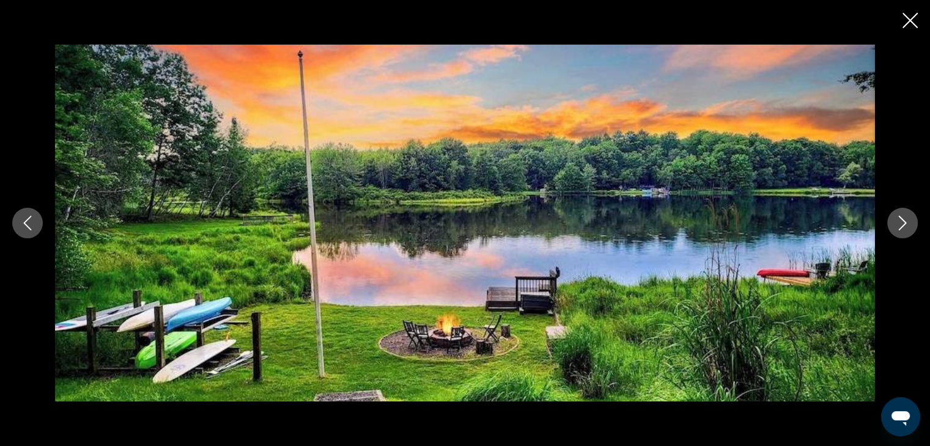
click at [899, 223] on icon "Next image" at bounding box center [902, 223] width 15 height 15
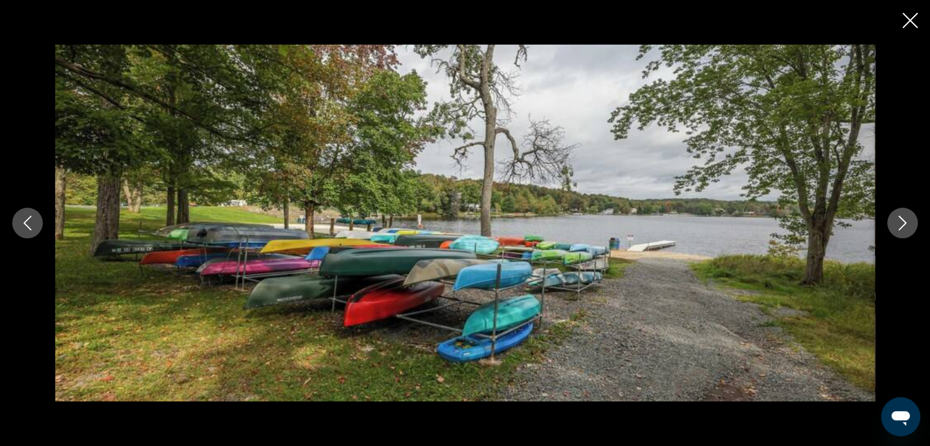
click at [899, 223] on icon "Next image" at bounding box center [902, 223] width 15 height 15
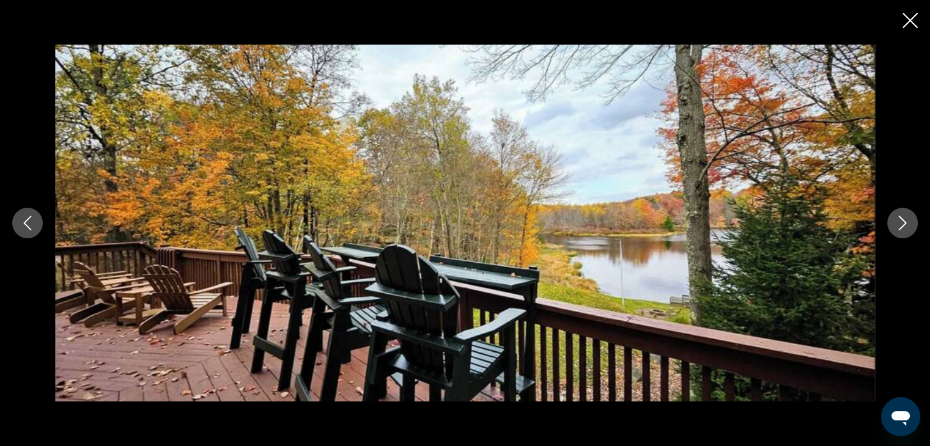
click at [899, 223] on icon "Next image" at bounding box center [902, 223] width 15 height 15
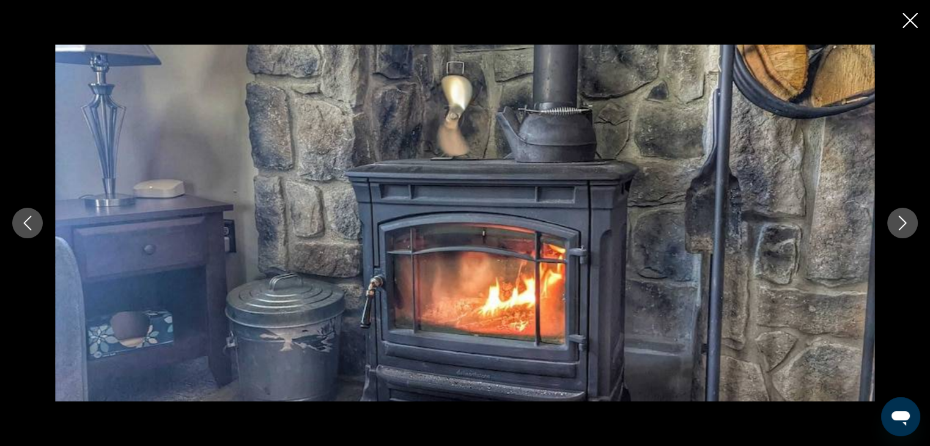
click at [899, 223] on icon "Next image" at bounding box center [902, 223] width 15 height 15
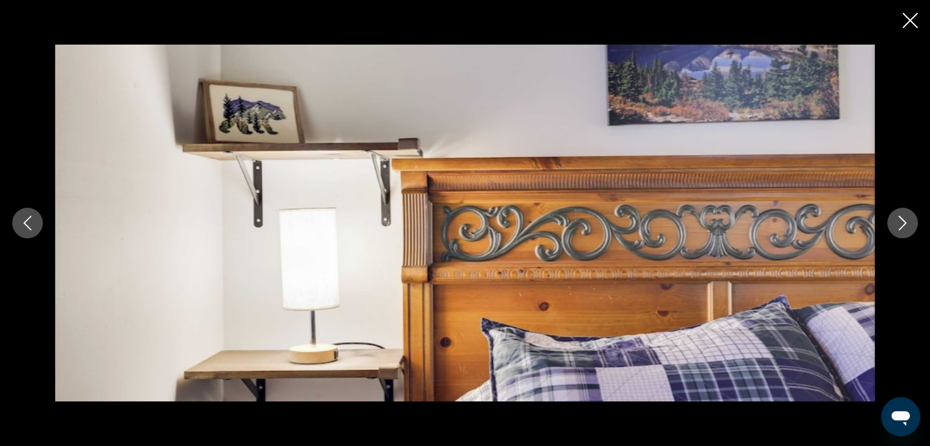
click at [899, 223] on icon "Next image" at bounding box center [902, 223] width 15 height 15
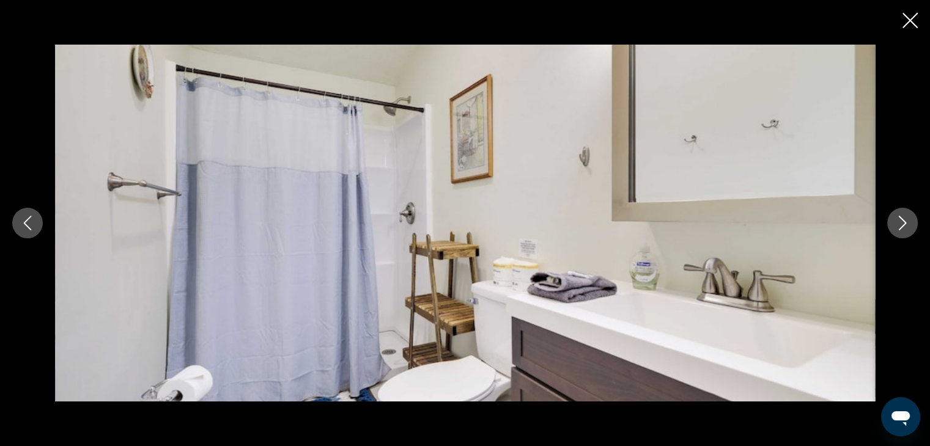
click at [899, 223] on icon "Next image" at bounding box center [902, 223] width 15 height 15
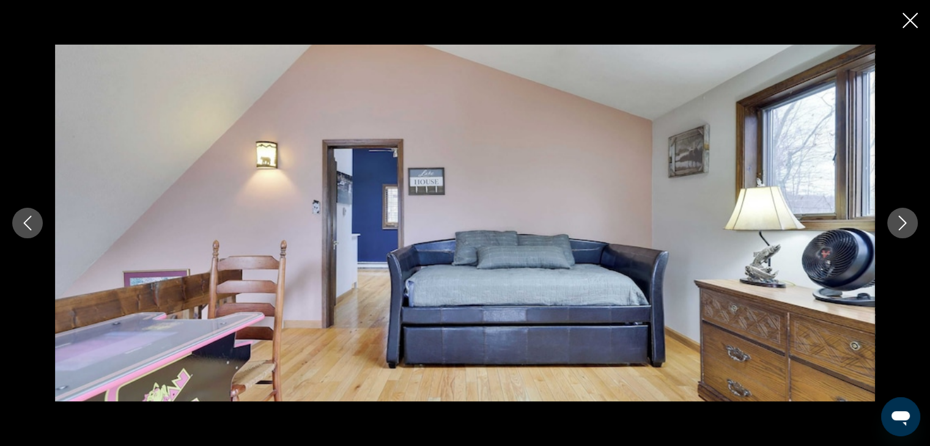
click at [899, 223] on icon "Next image" at bounding box center [902, 223] width 15 height 15
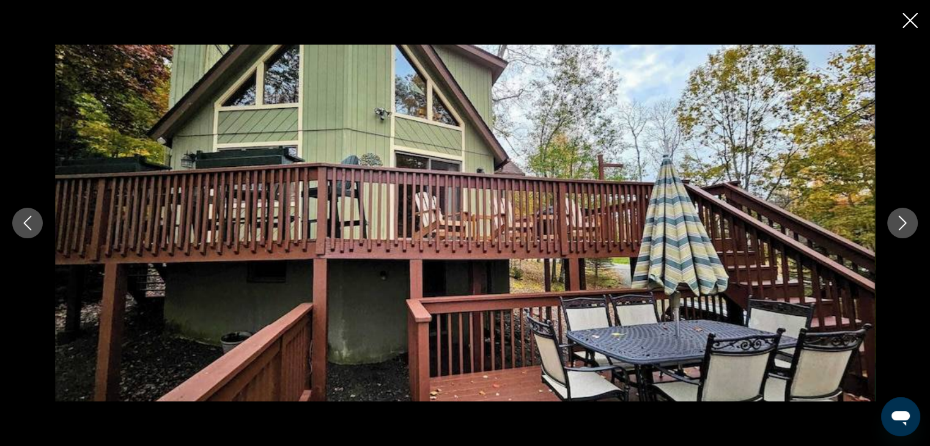
click at [899, 223] on icon "Next image" at bounding box center [902, 223] width 15 height 15
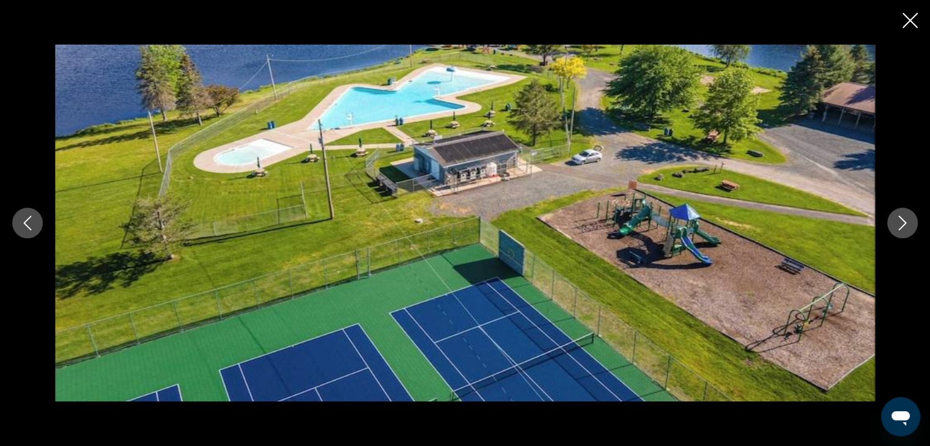
click at [911, 28] on icon "Close slideshow" at bounding box center [910, 20] width 15 height 15
